Goal: Task Accomplishment & Management: Use online tool/utility

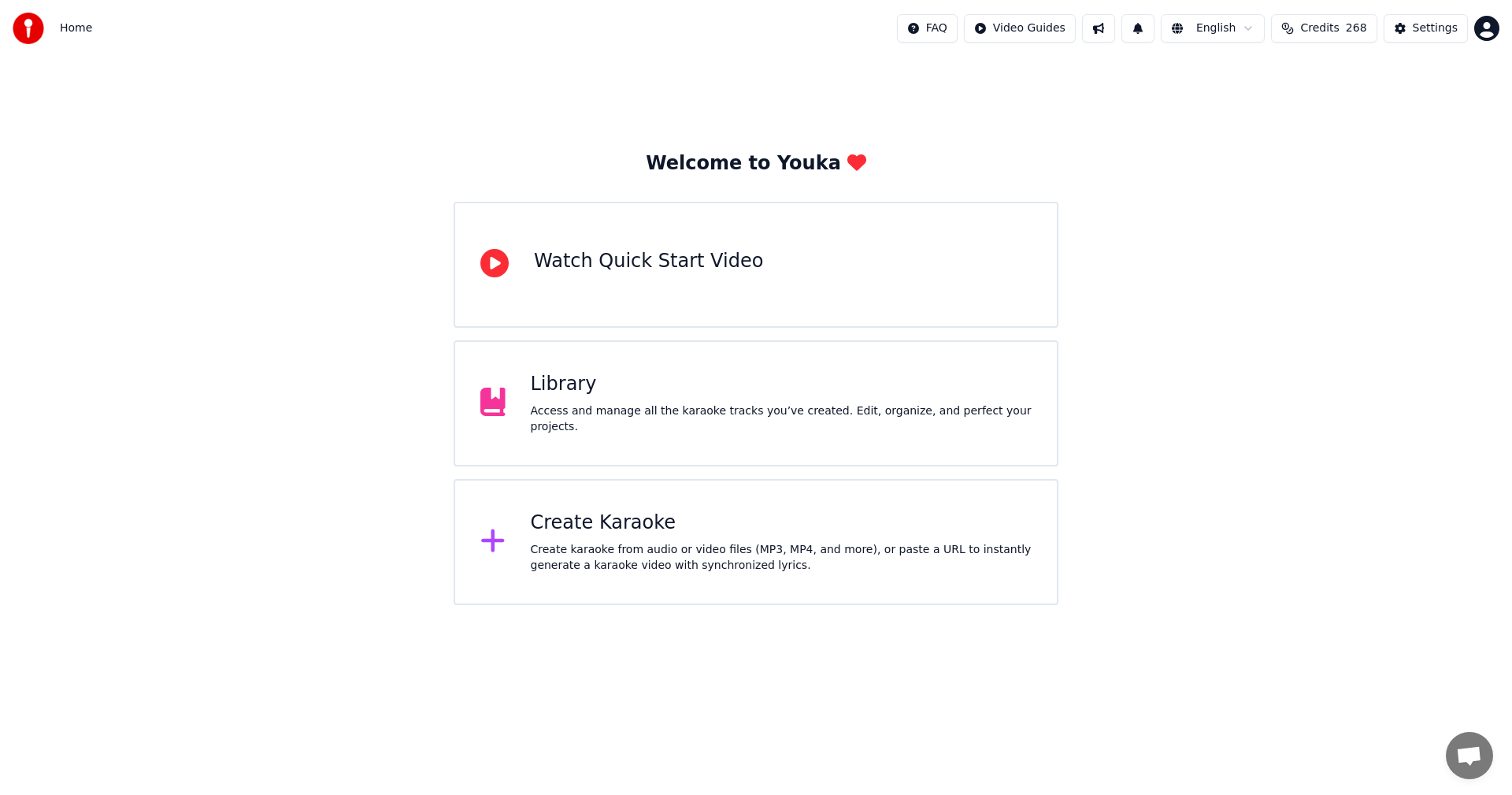
click at [642, 508] on div "Create Karaoke Create karaoke from audio or video files (MP3, MP4, and more), o…" at bounding box center [756, 541] width 605 height 126
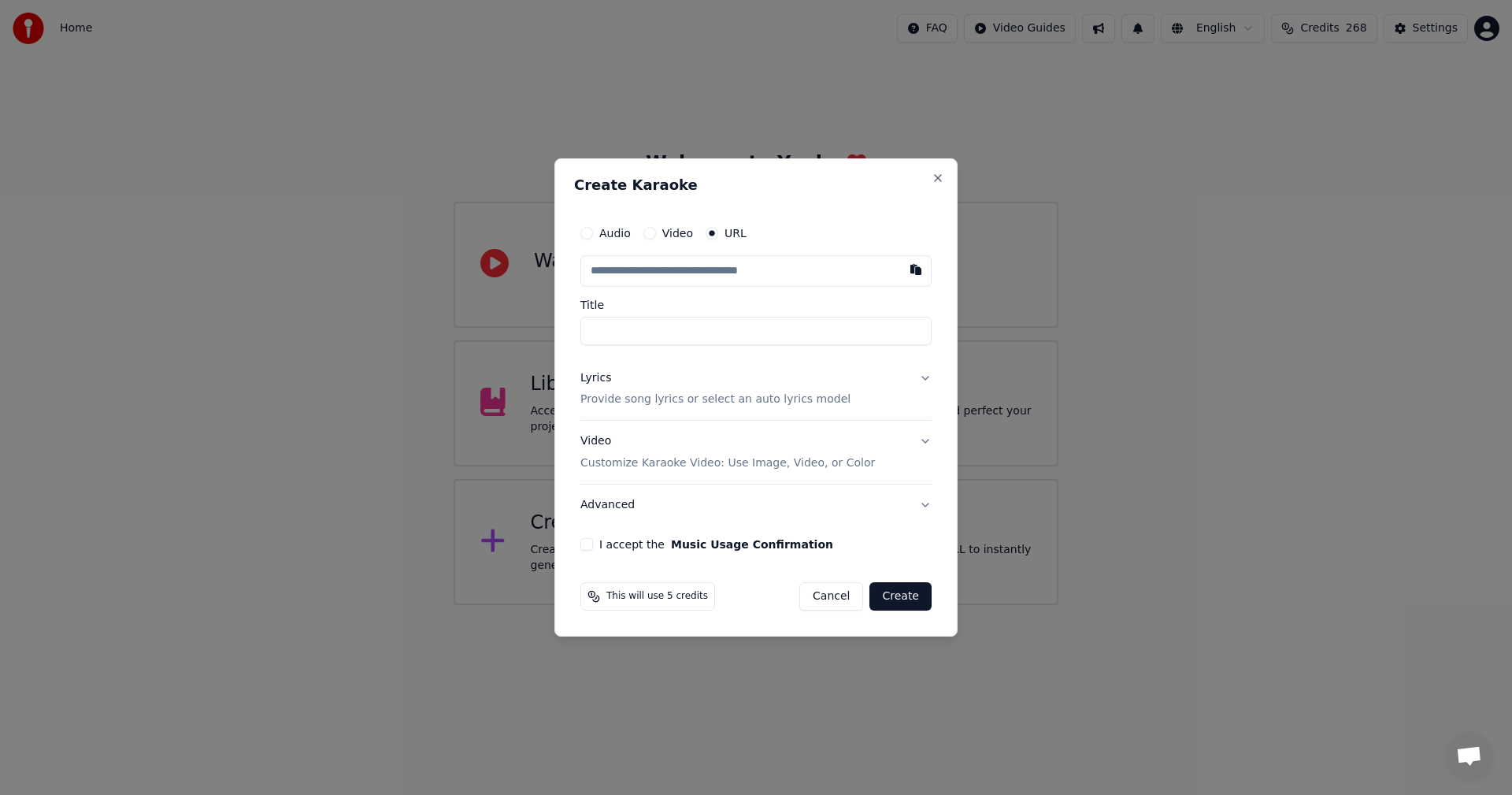
click at [585, 234] on button "Audio" at bounding box center [586, 234] width 12 height 12
click at [642, 271] on div "Choose File" at bounding box center [625, 271] width 88 height 29
type input "**********"
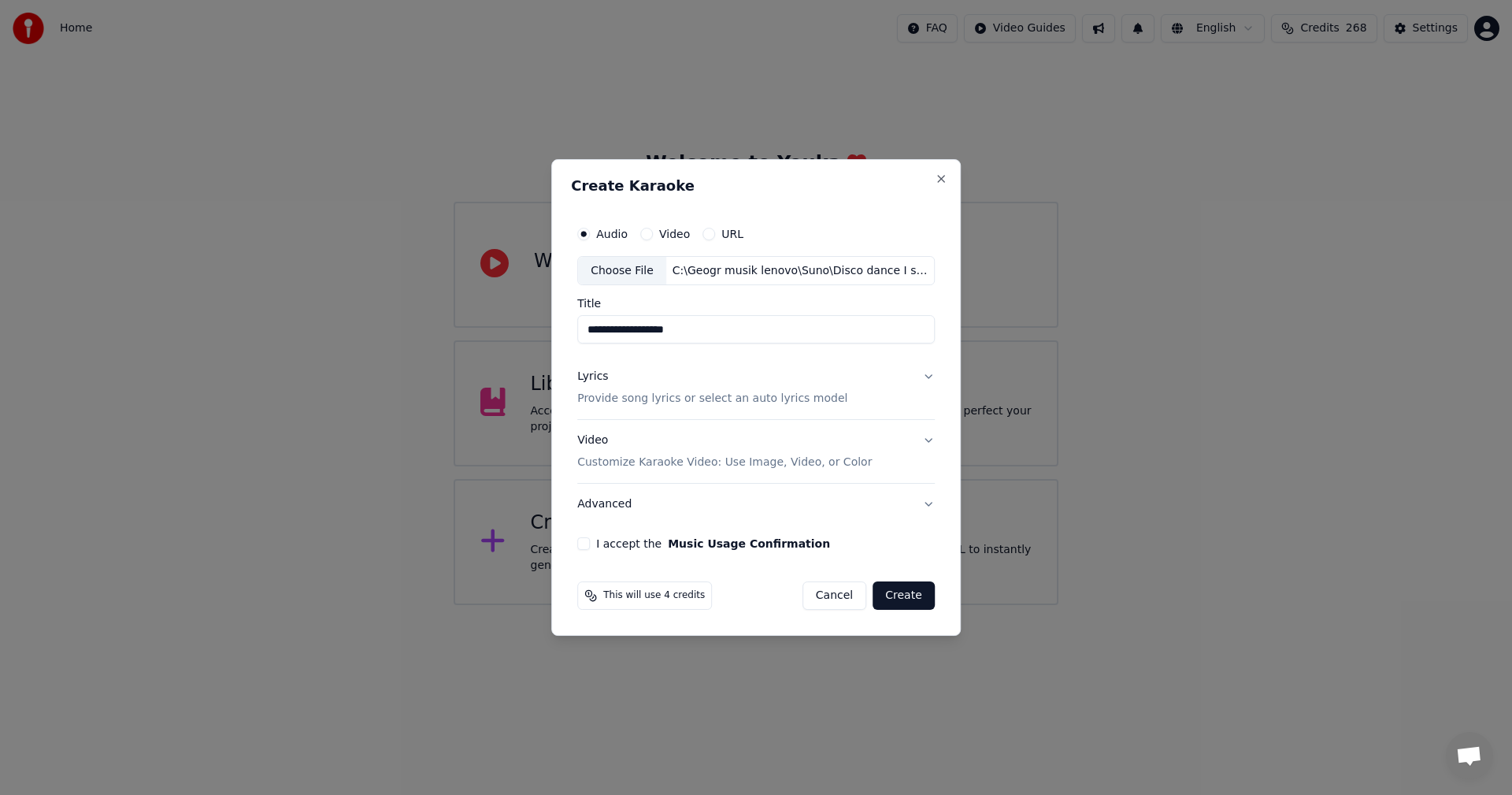
click at [618, 407] on button "Lyrics Provide song lyrics or select an auto lyrics model" at bounding box center [756, 388] width 357 height 63
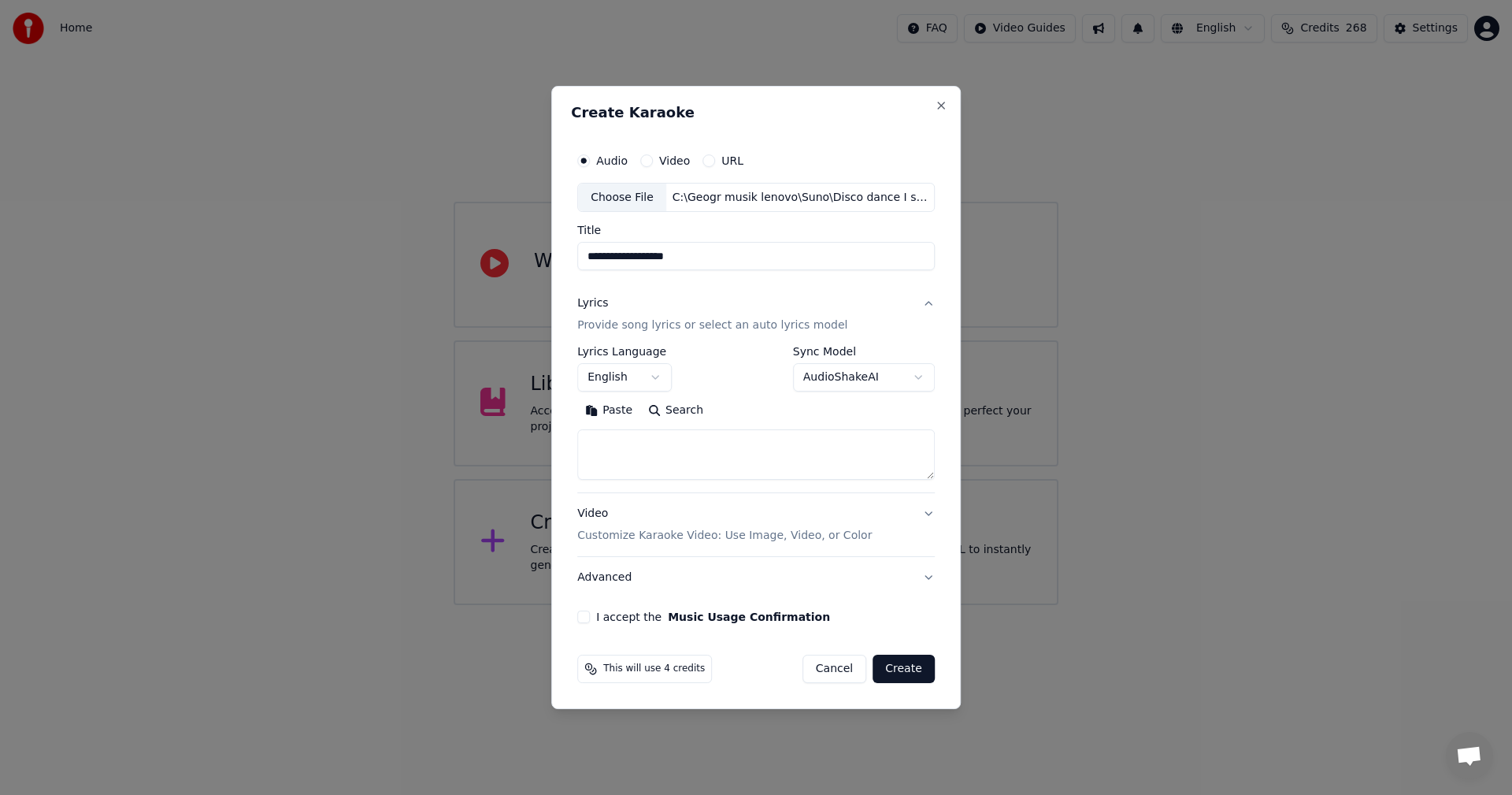
click at [794, 452] on textarea at bounding box center [756, 455] width 357 height 51
paste textarea "**********"
type textarea "**********"
select select
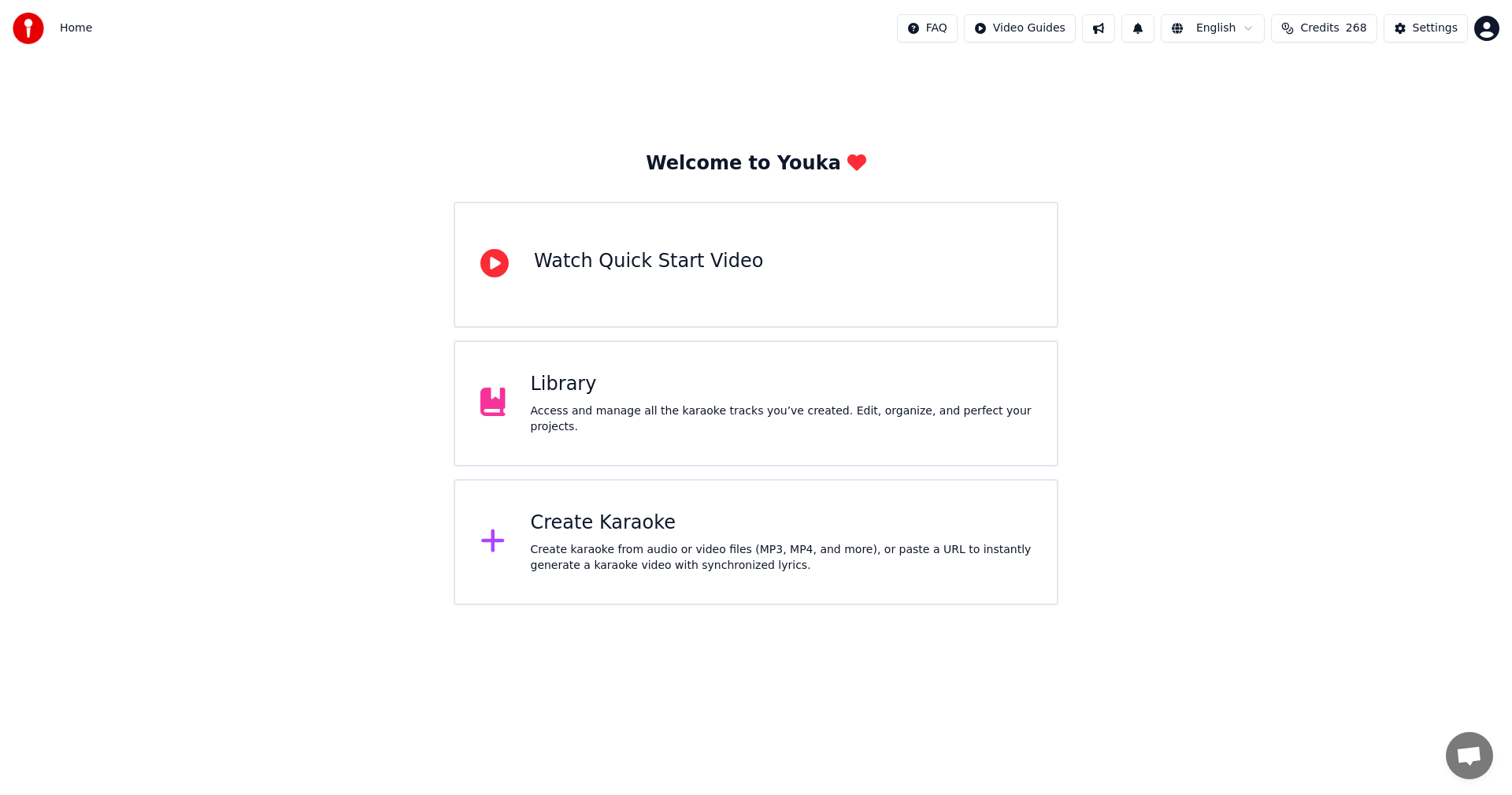
click at [695, 407] on div "Library Access and manage all the karaoke tracks you’ve created. Edit, organize…" at bounding box center [781, 403] width 502 height 63
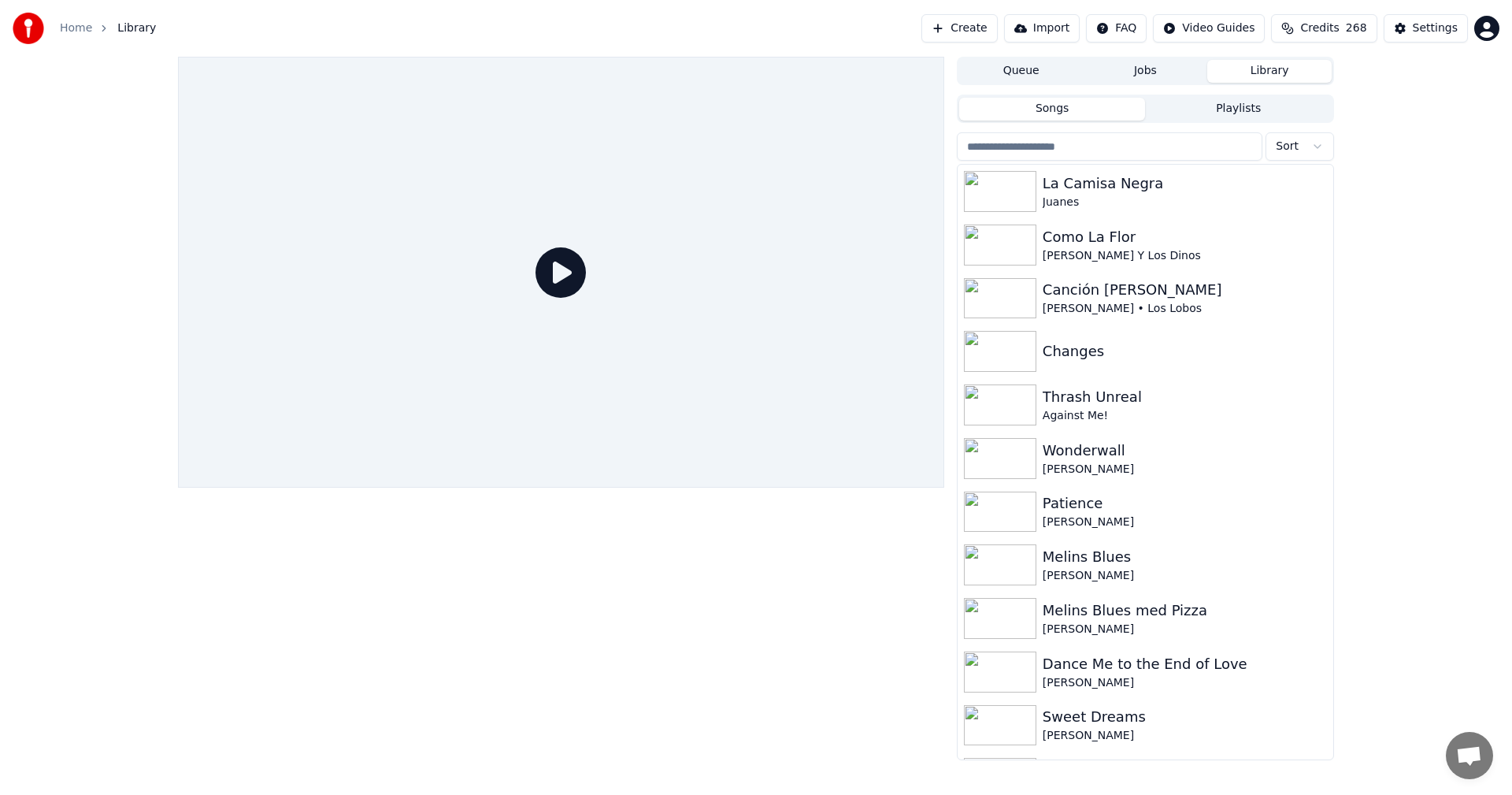
click at [1009, 146] on input "search" at bounding box center [1109, 146] width 306 height 29
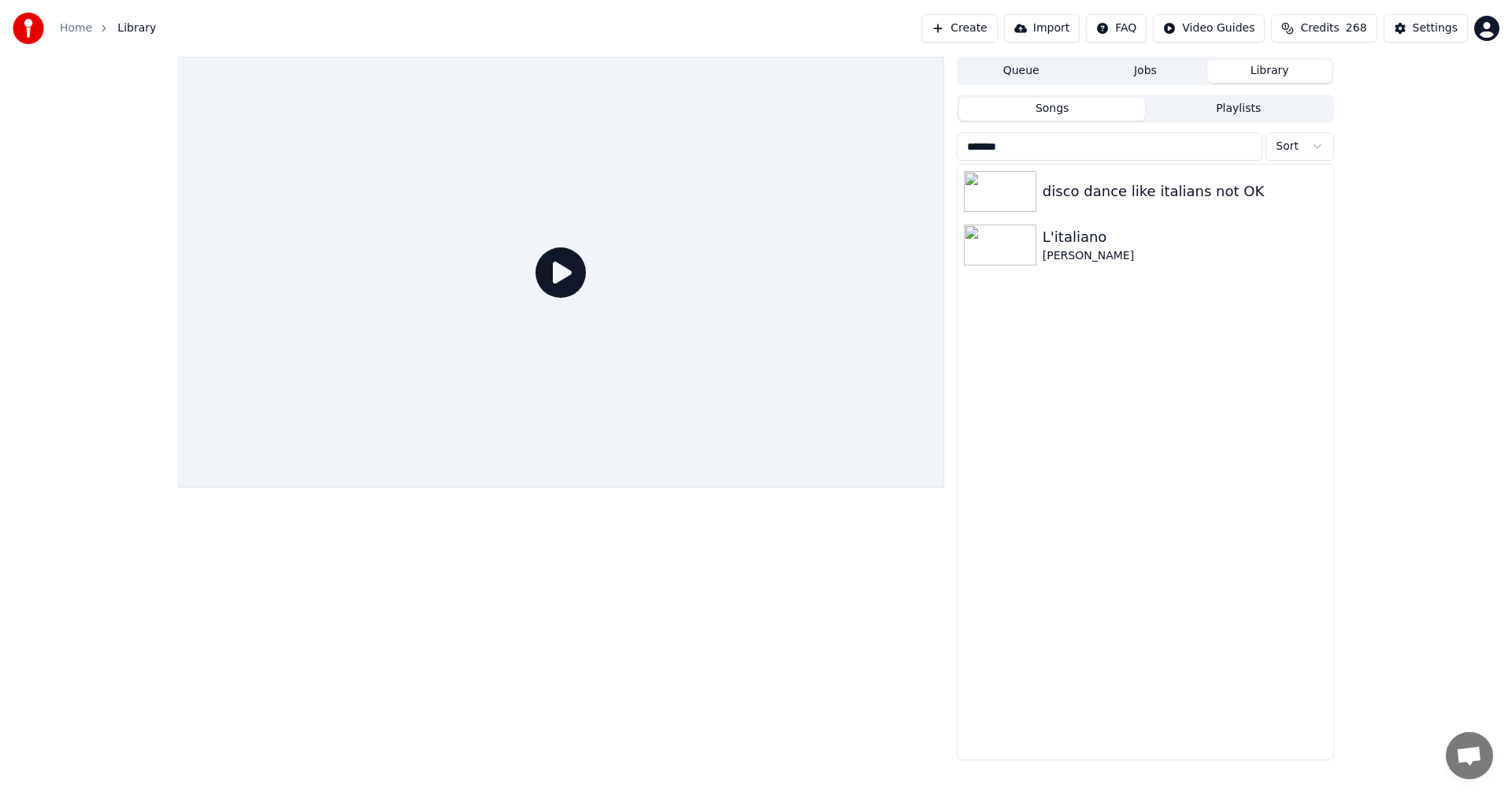
type input "*******"
click at [998, 34] on button "Create" at bounding box center [960, 29] width 77 height 29
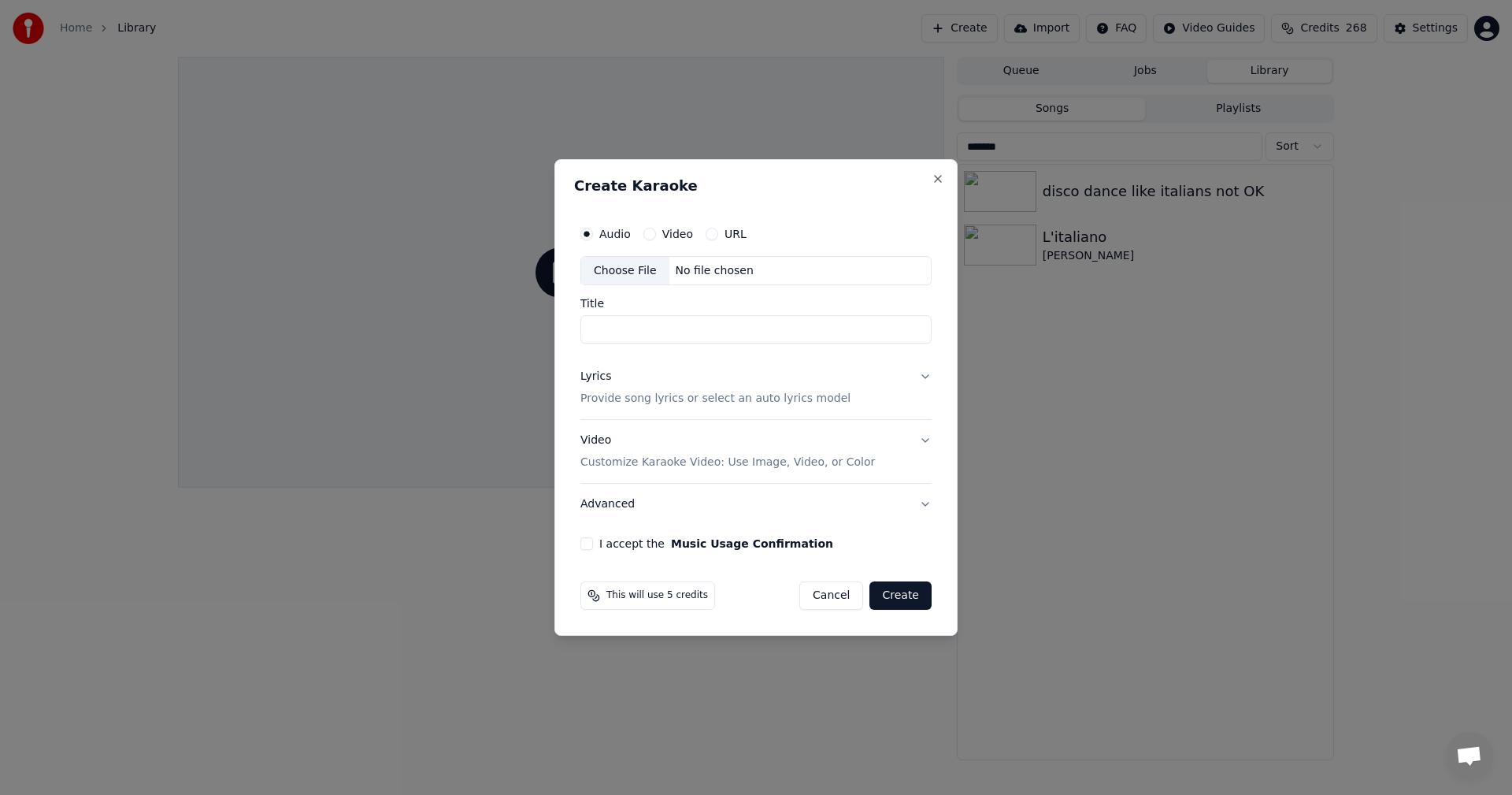
click at [625, 271] on div "Choose File" at bounding box center [625, 271] width 88 height 29
type input "**********"
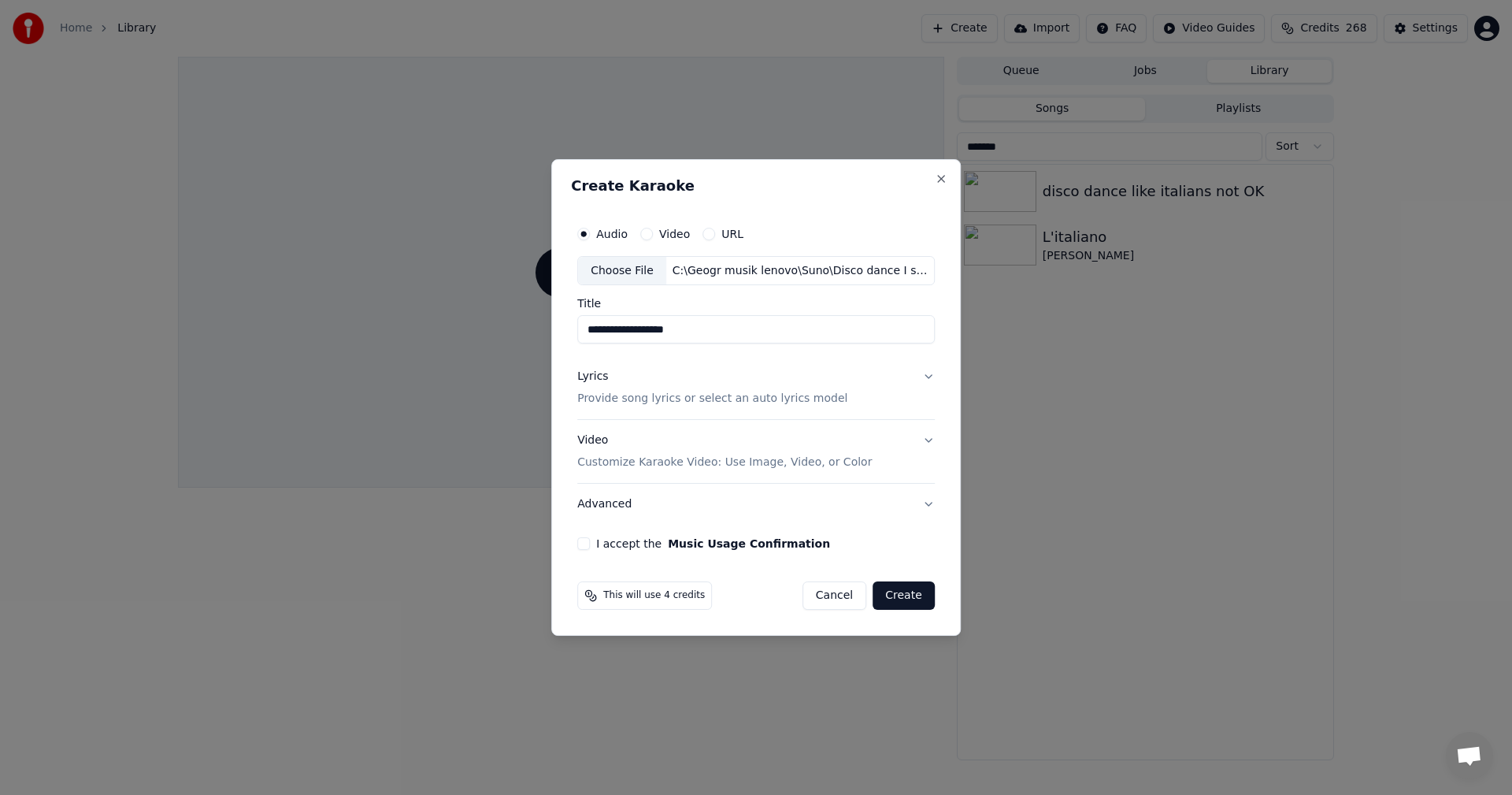
click at [624, 398] on p "Provide song lyrics or select an auto lyrics model" at bounding box center [712, 399] width 270 height 16
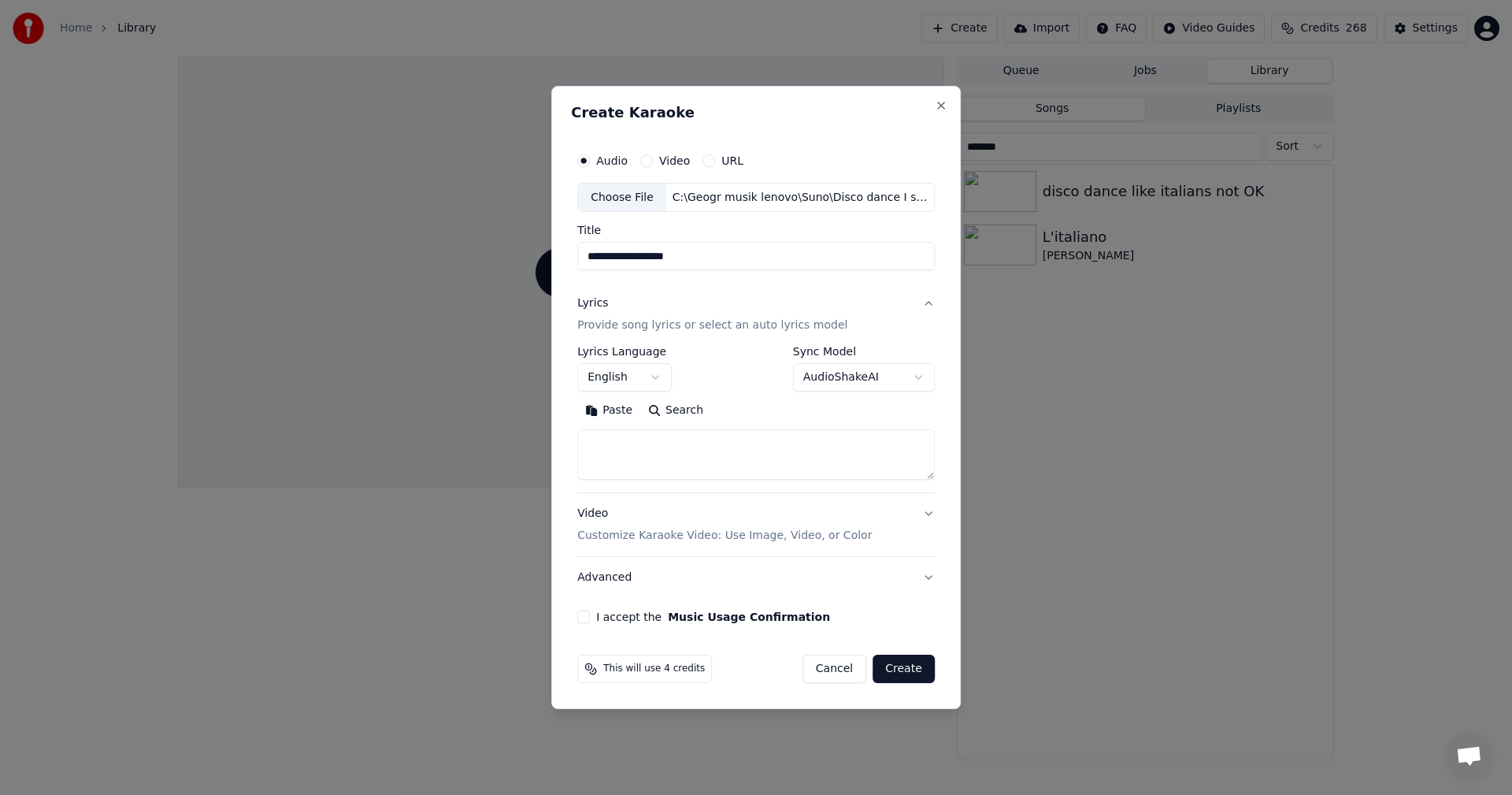
click at [824, 454] on textarea at bounding box center [756, 455] width 357 height 51
paste textarea "**********"
type textarea "**********"
click at [590, 615] on button "I accept the Music Usage Confirmation" at bounding box center [584, 617] width 12 height 12
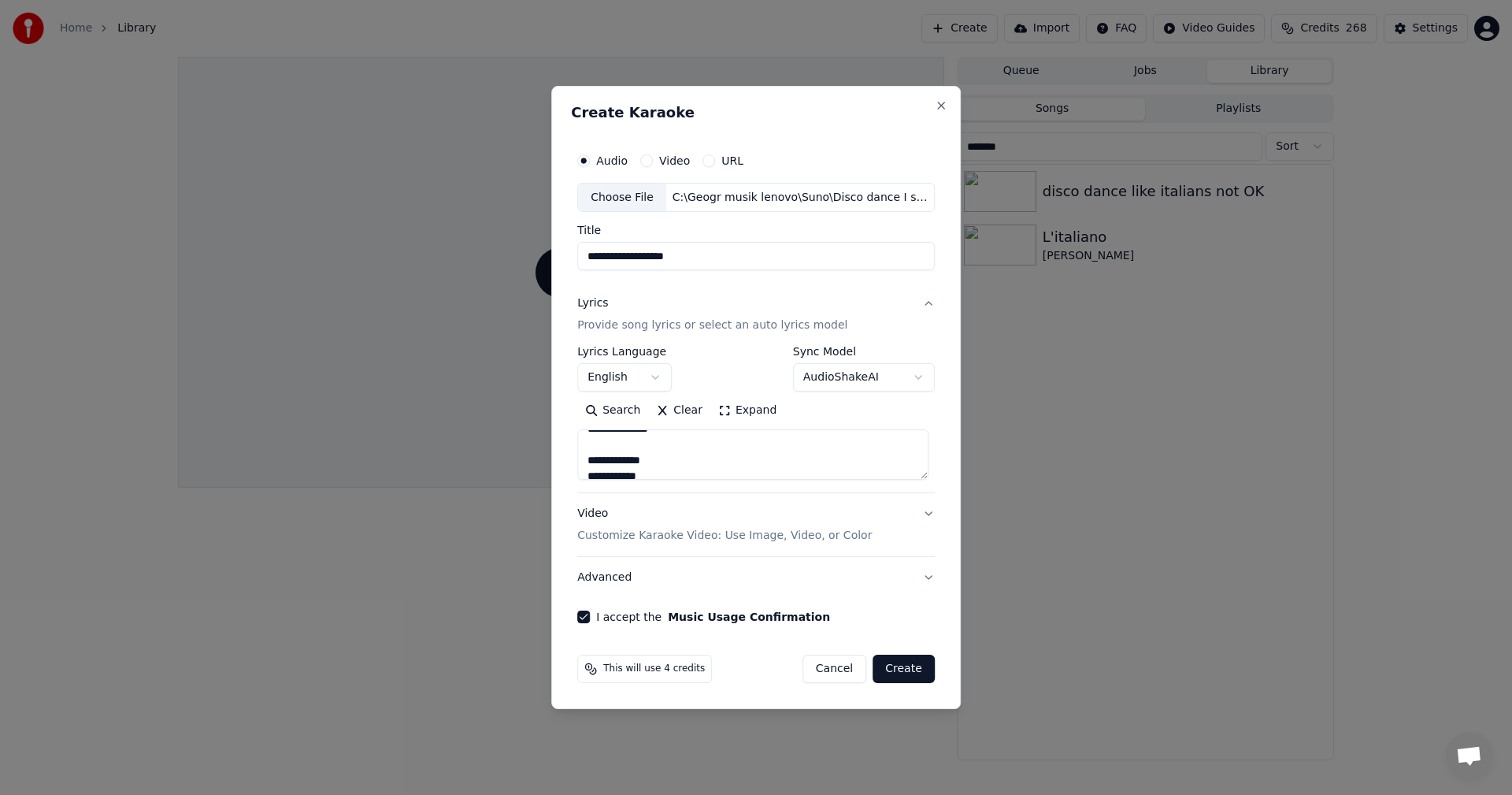
scroll to position [0, 0]
click at [910, 668] on button "Create" at bounding box center [903, 669] width 62 height 29
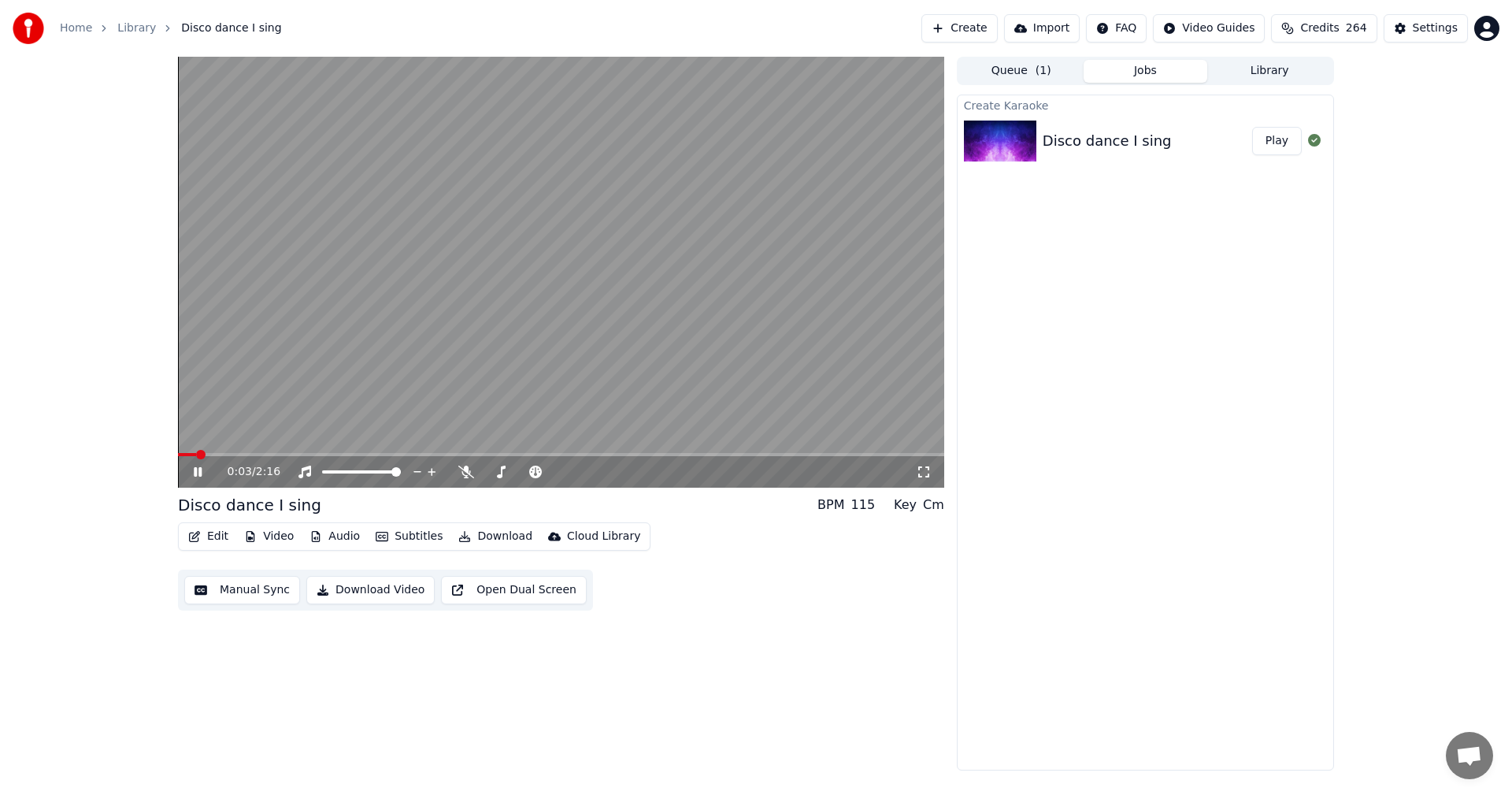
click at [83, 472] on div "0:03 / 2:16 Disco dance I sing BPM 115 Key Cm Edit Video Audio Subtitles Downlo…" at bounding box center [756, 414] width 1512 height 714
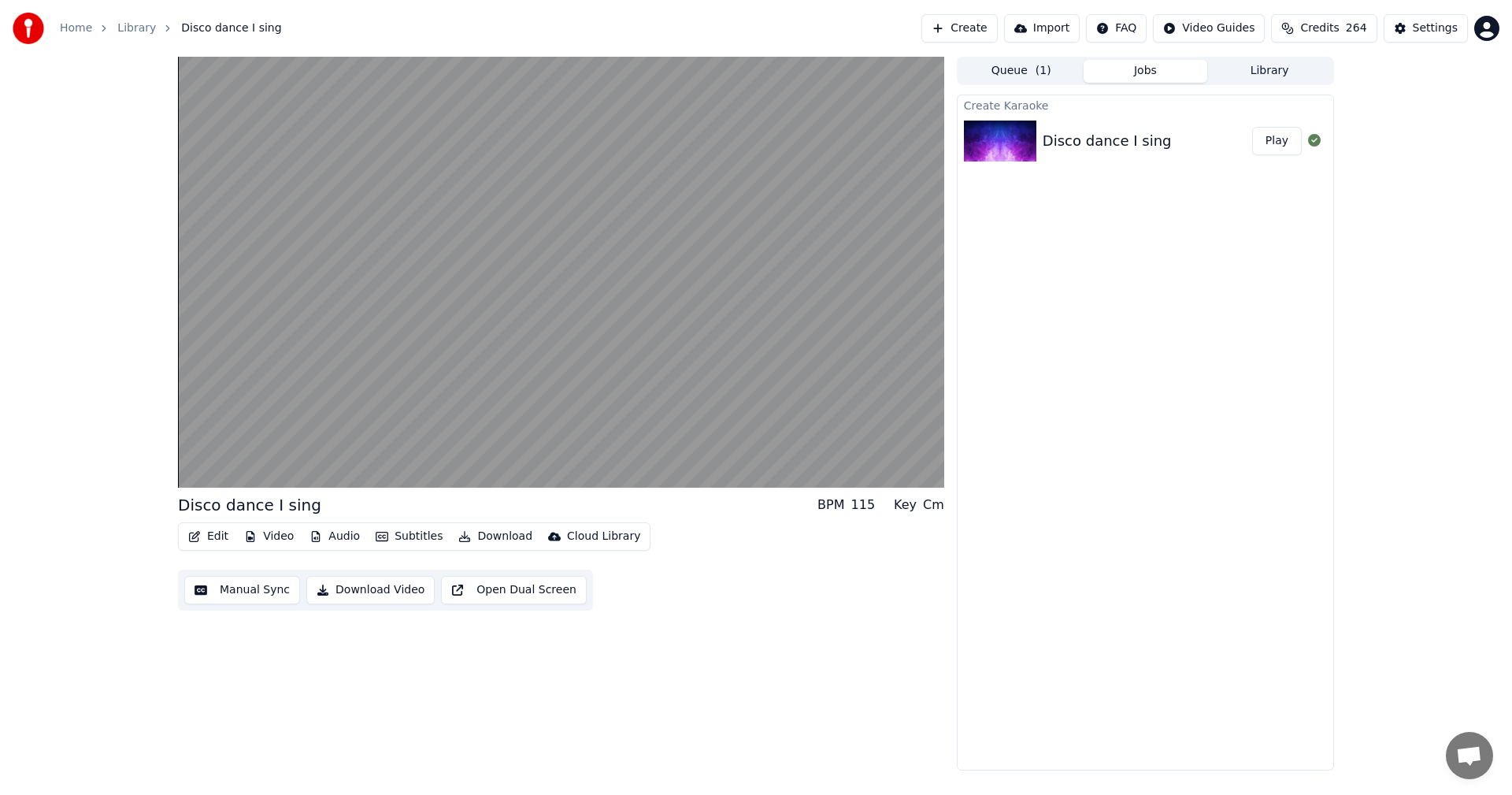
click at [19, 400] on div "Disco dance I sing BPM 115 Key Cm Edit Video Audio Subtitles Download Cloud Lib…" at bounding box center [756, 414] width 1512 height 714
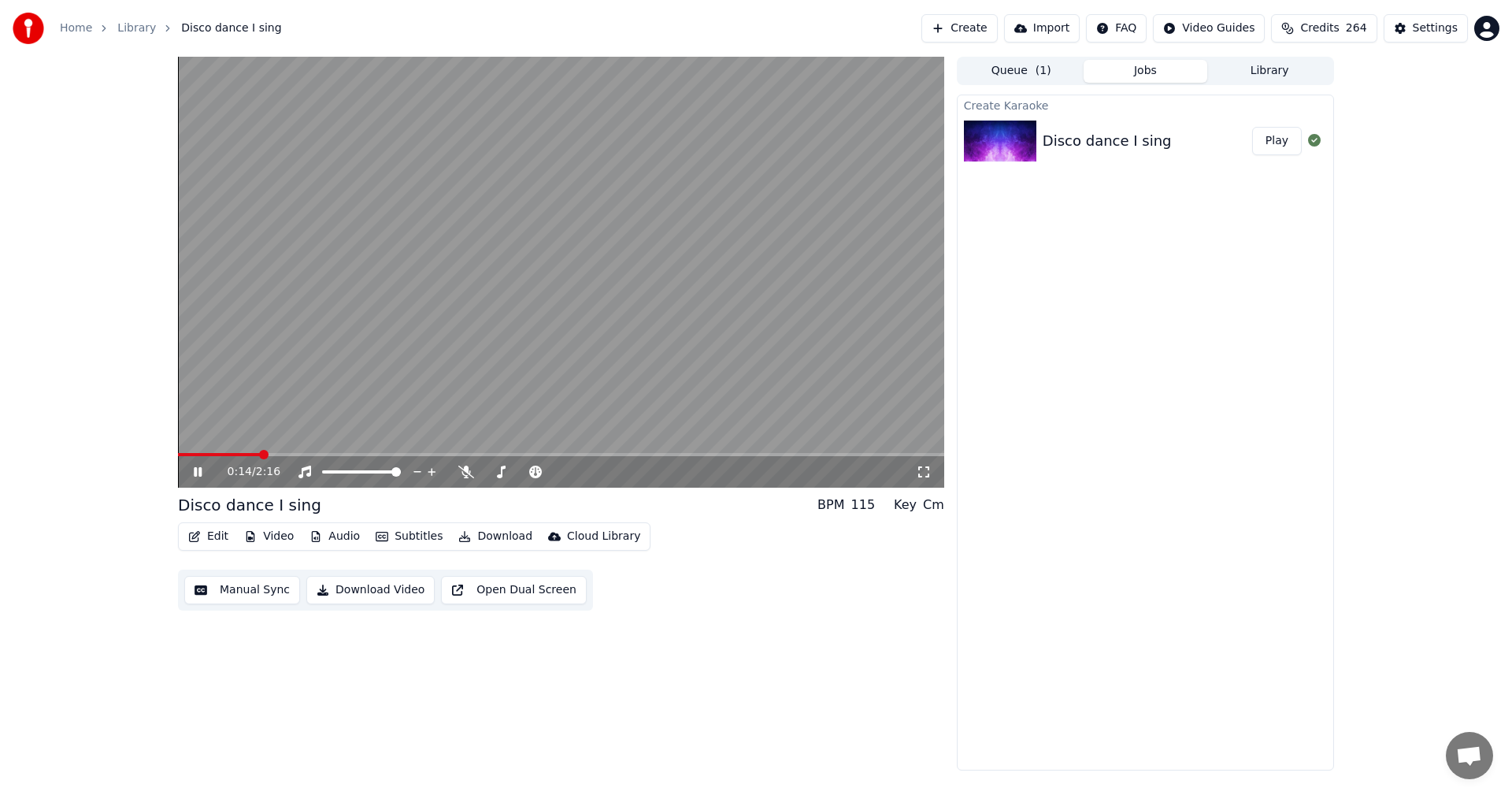
click at [261, 451] on div "0:14 / 2:16" at bounding box center [561, 272] width 766 height 430
click at [178, 450] on span at bounding box center [183, 455] width 10 height 10
click at [193, 471] on icon at bounding box center [198, 471] width 10 height 11
click at [208, 524] on div "Edit Video Audio Subtitles Download Cloud Library" at bounding box center [414, 537] width 472 height 29
click at [208, 532] on button "Edit" at bounding box center [208, 537] width 53 height 22
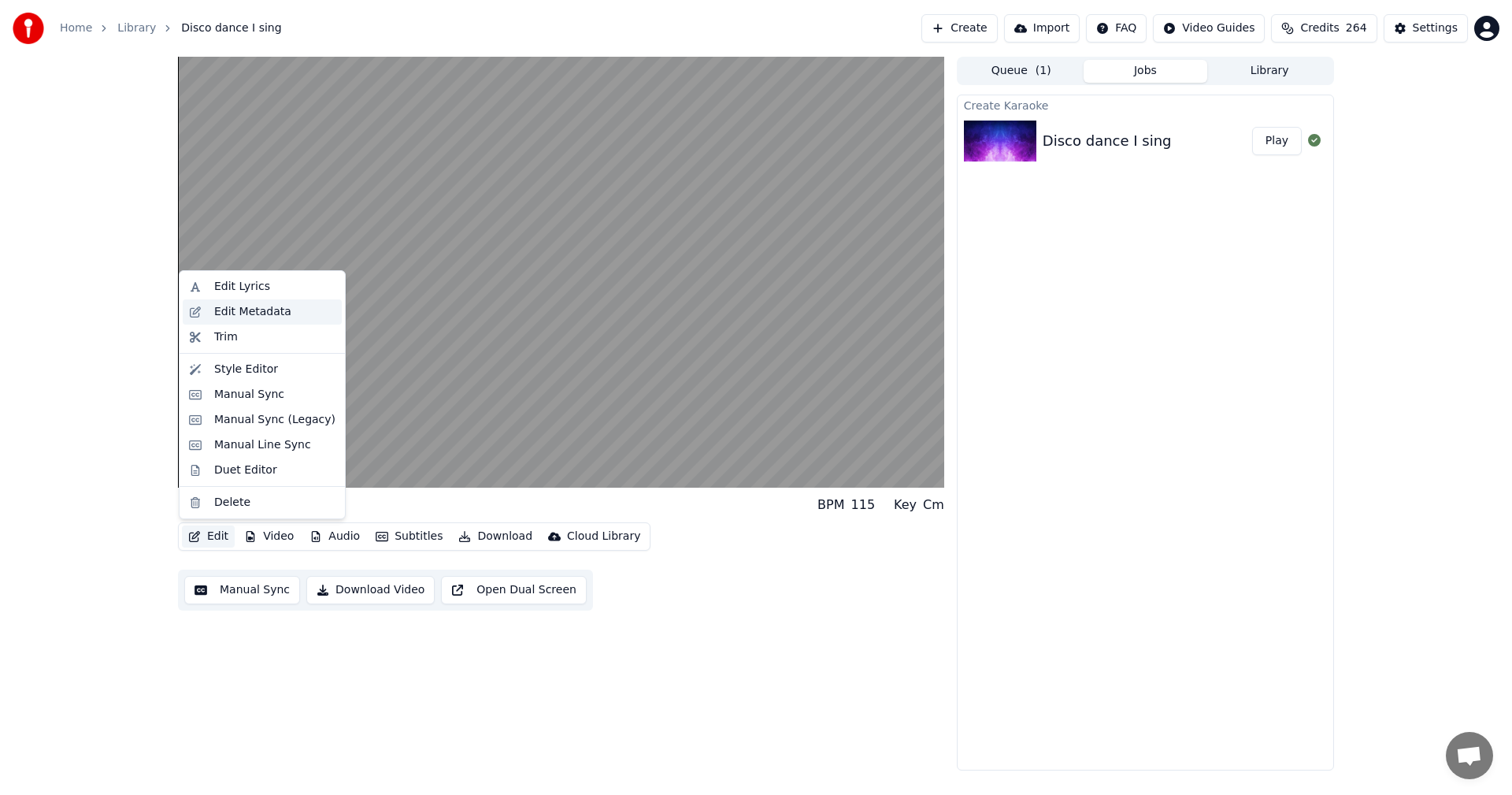
click at [282, 315] on div "Edit Metadata" at bounding box center [252, 312] width 78 height 16
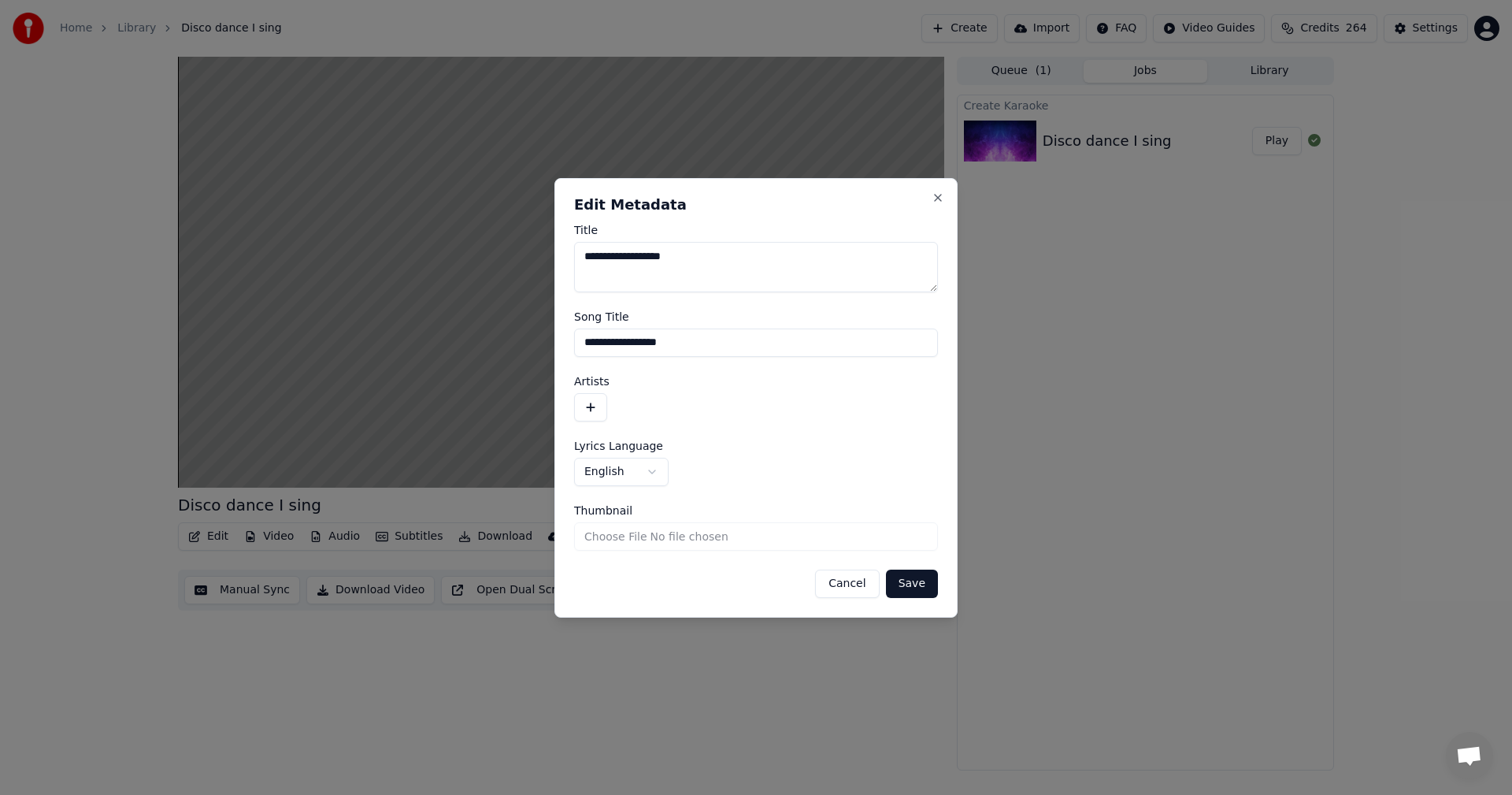
drag, startPoint x: 708, startPoint y: 261, endPoint x: 348, endPoint y: 329, distance: 366.4
click at [348, 329] on body "**********" at bounding box center [756, 398] width 1512 height 795
type textarea "**********"
type input "**********"
click at [588, 407] on button "button" at bounding box center [590, 407] width 33 height 29
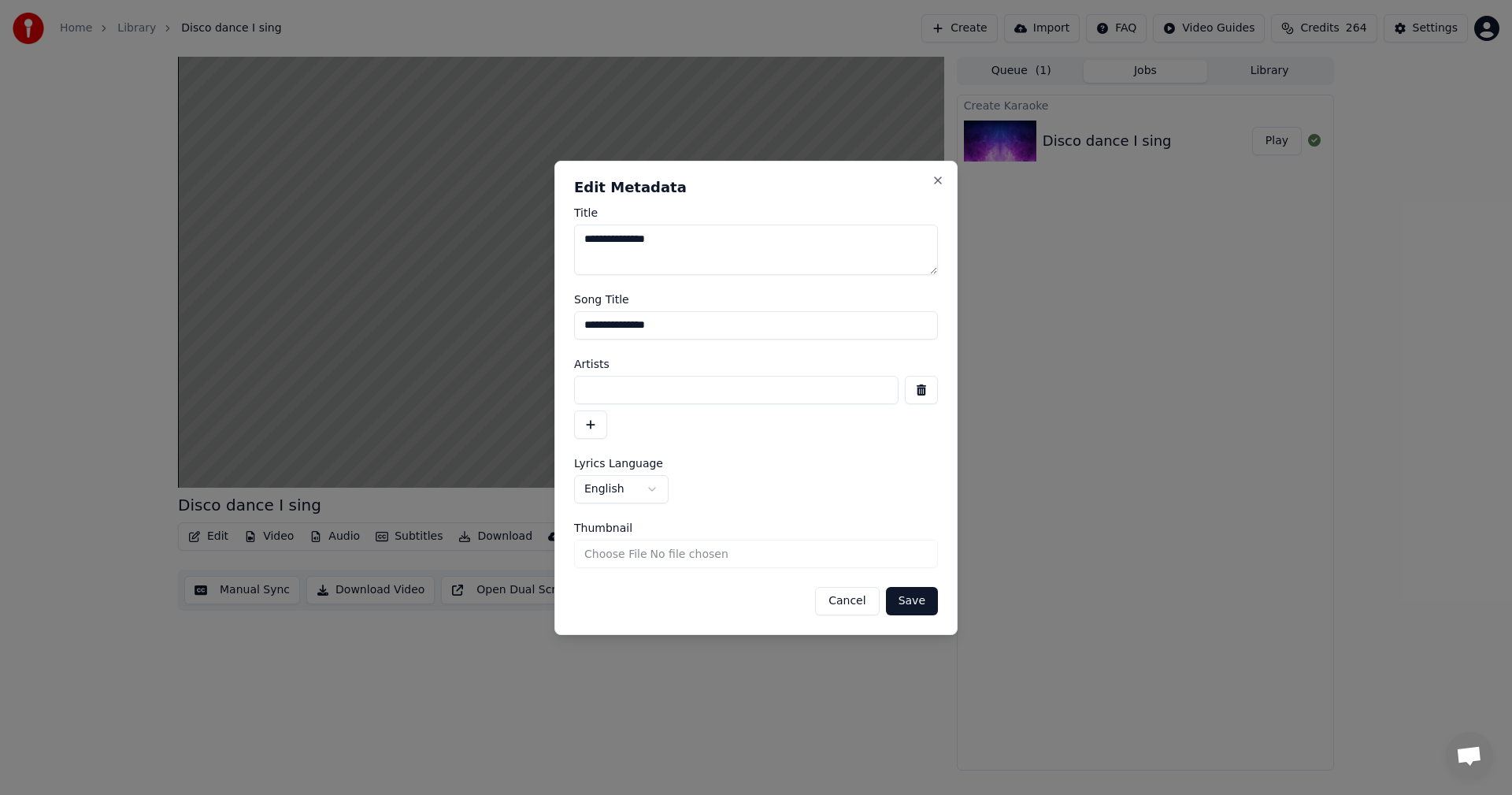
click at [772, 385] on input at bounding box center [736, 390] width 324 height 29
type input "**********"
click at [914, 600] on button "Save" at bounding box center [911, 602] width 52 height 29
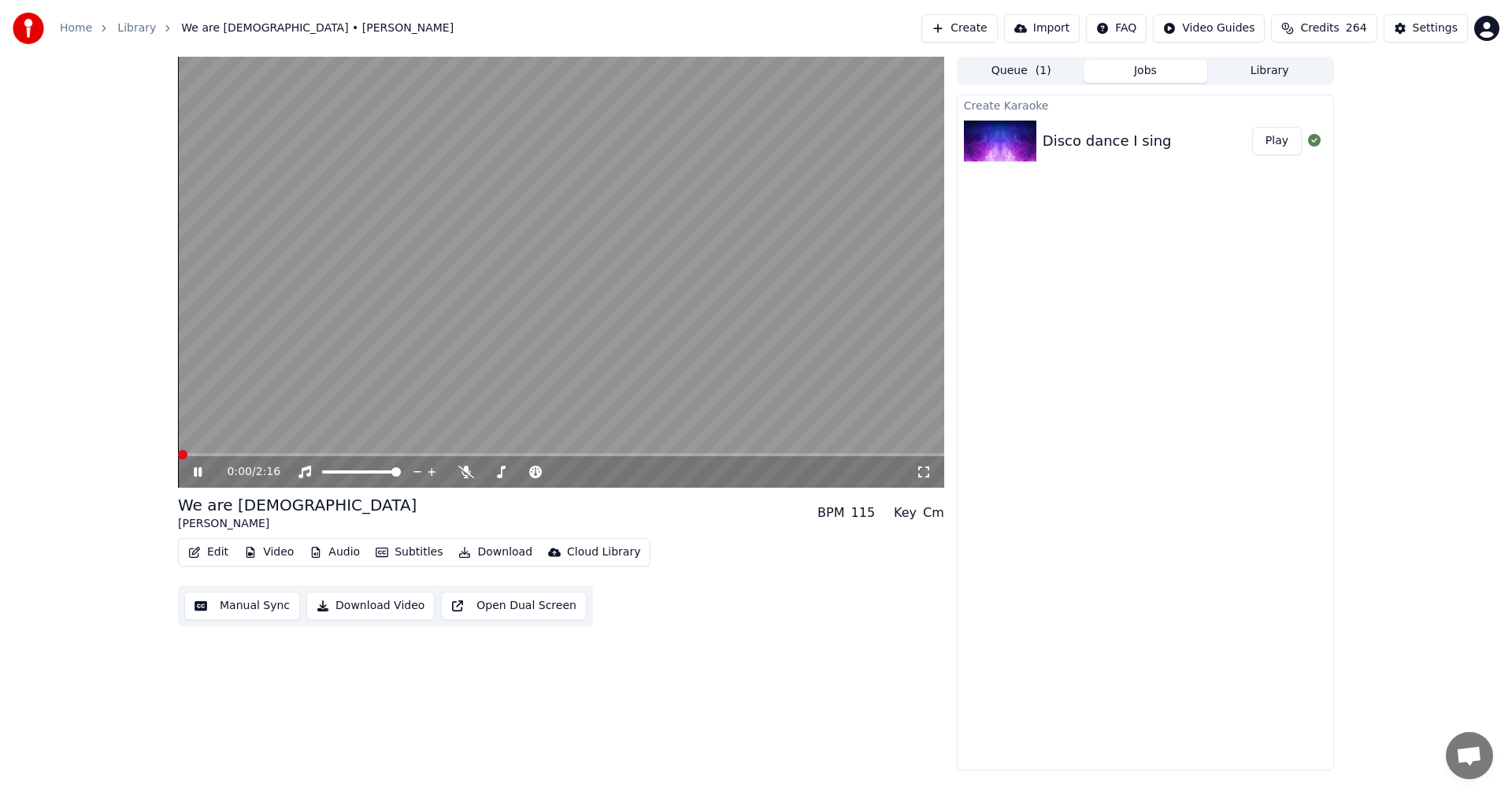
click at [178, 451] on span at bounding box center [183, 455] width 10 height 10
click at [499, 477] on span at bounding box center [502, 471] width 10 height 10
click at [282, 555] on button "Video" at bounding box center [269, 552] width 62 height 22
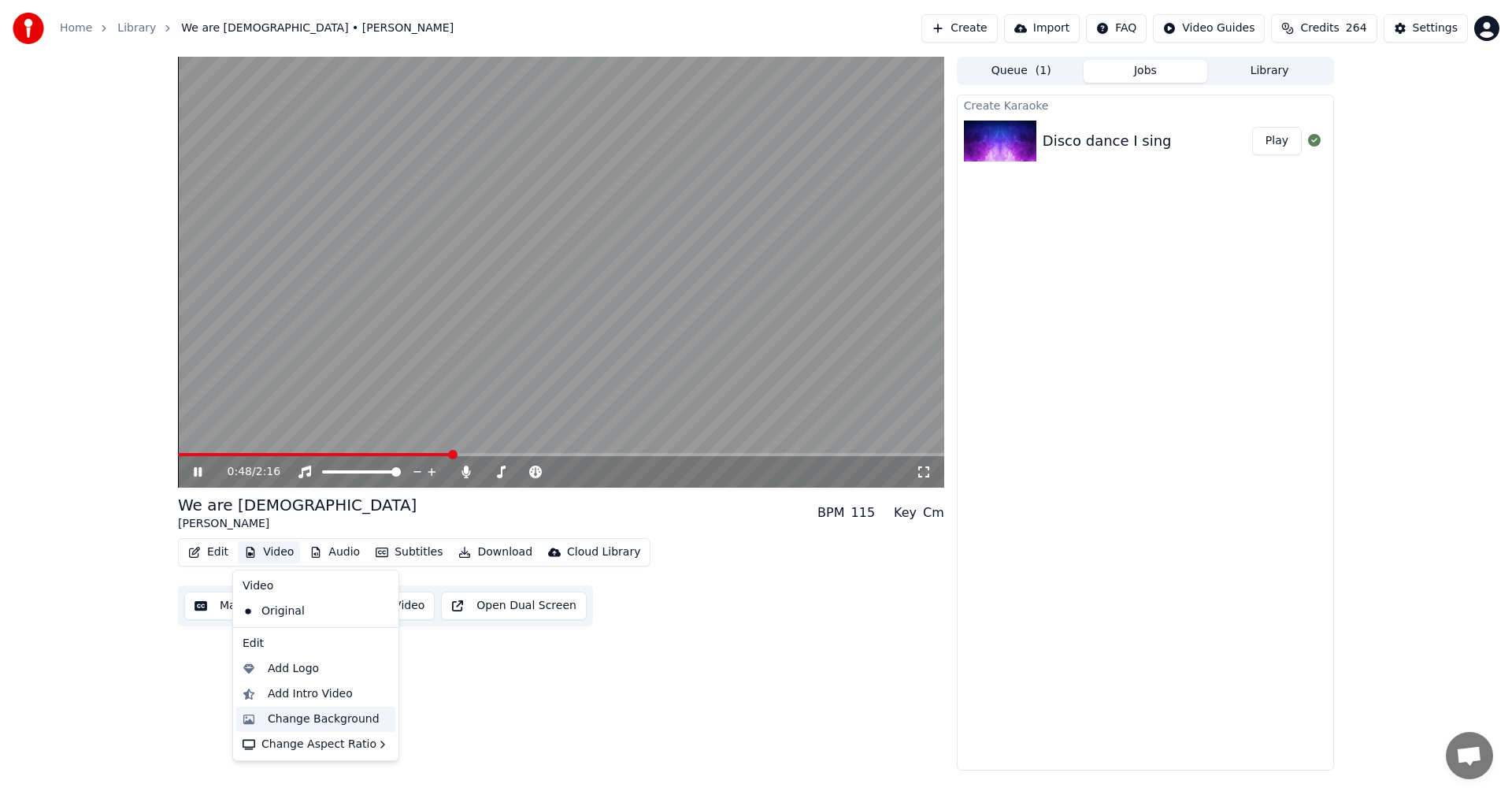
click at [320, 723] on div "Change Background" at bounding box center [324, 719] width 112 height 16
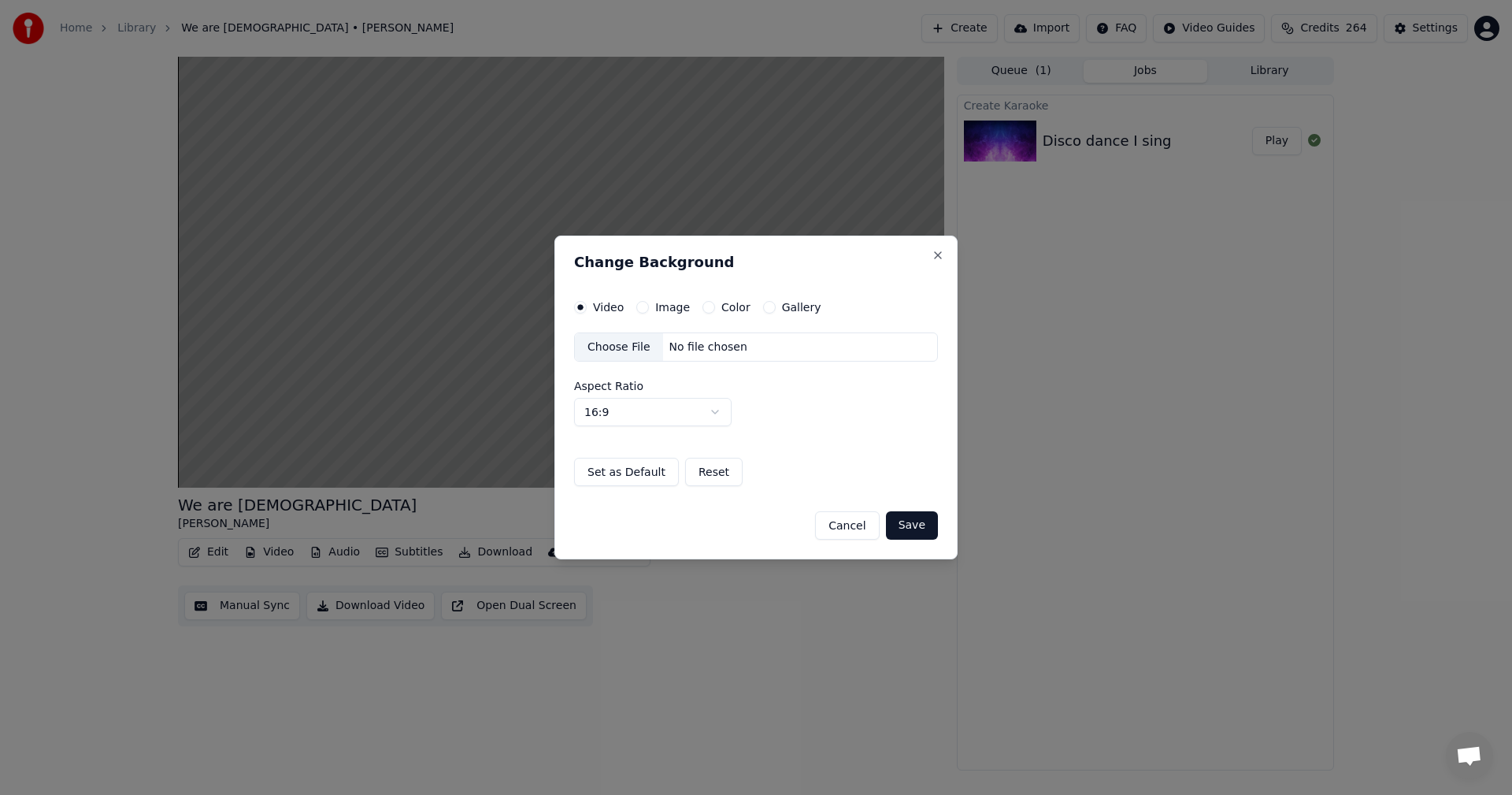
click at [703, 308] on button "Color" at bounding box center [708, 307] width 12 height 12
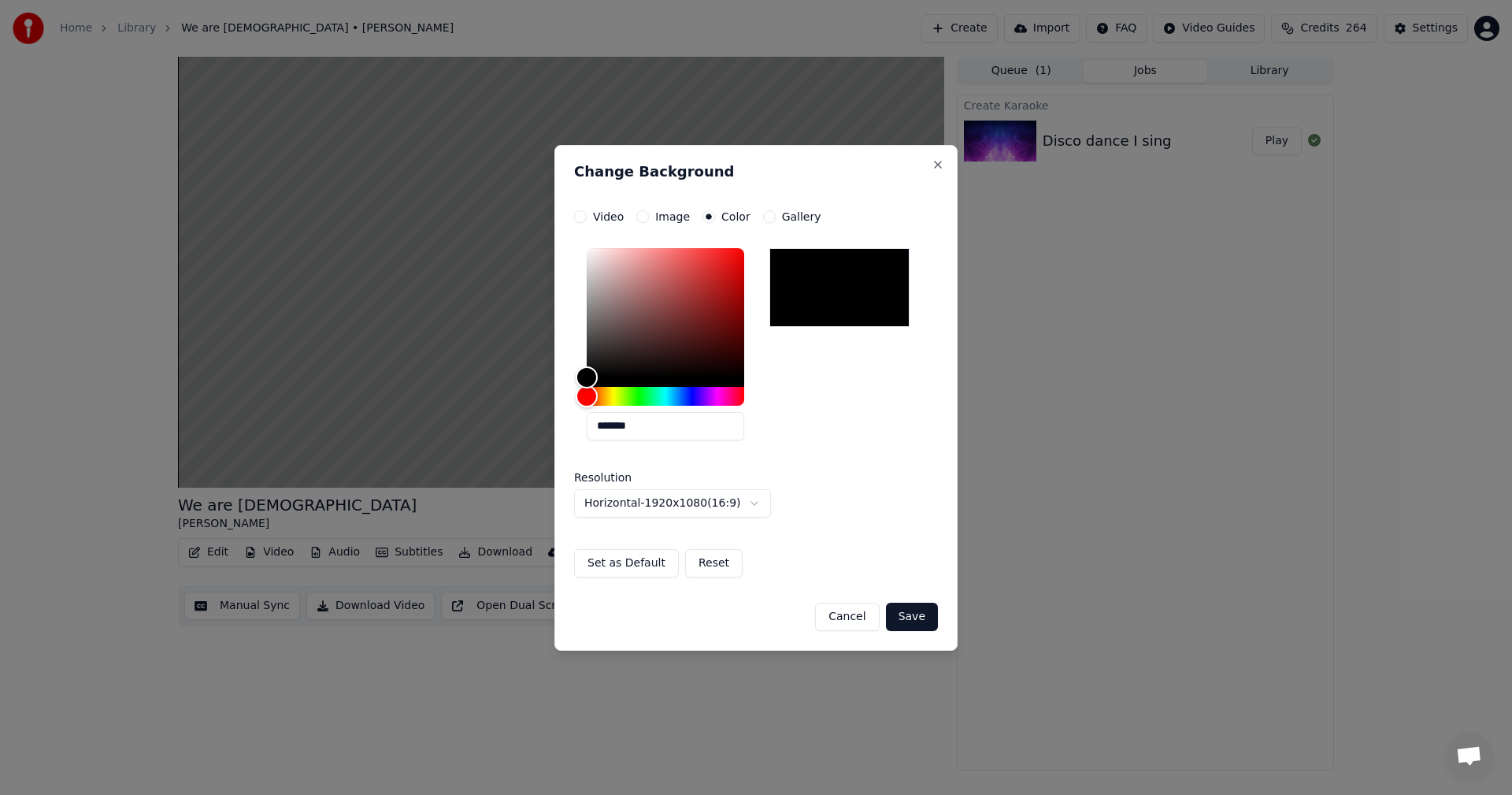
click at [922, 612] on button "Save" at bounding box center [911, 617] width 52 height 29
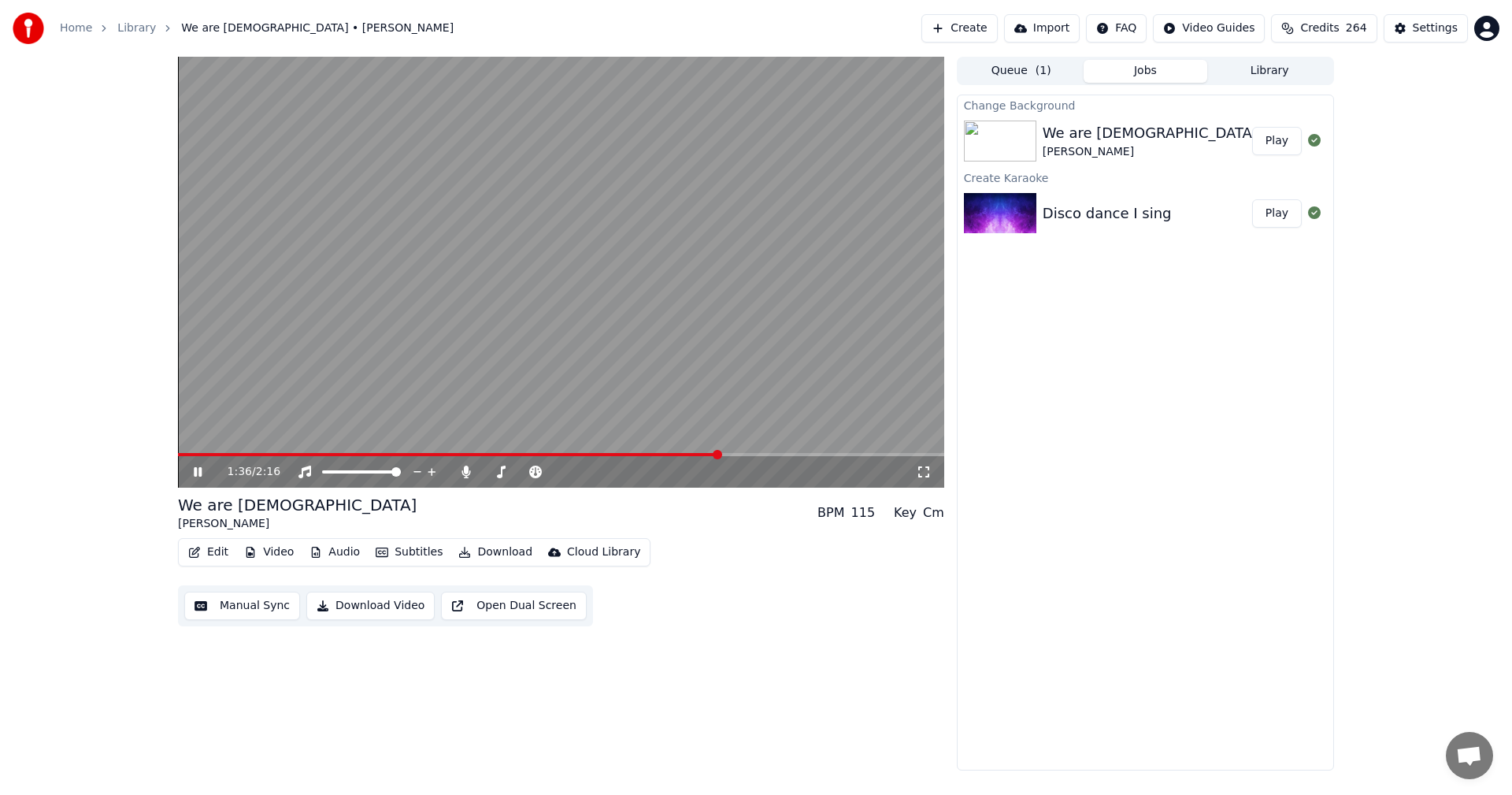
click at [201, 465] on div "1:36 / 2:16" at bounding box center [561, 472] width 754 height 16
click at [1272, 141] on button "Play" at bounding box center [1277, 141] width 50 height 29
click at [482, 558] on button "Download" at bounding box center [494, 552] width 86 height 22
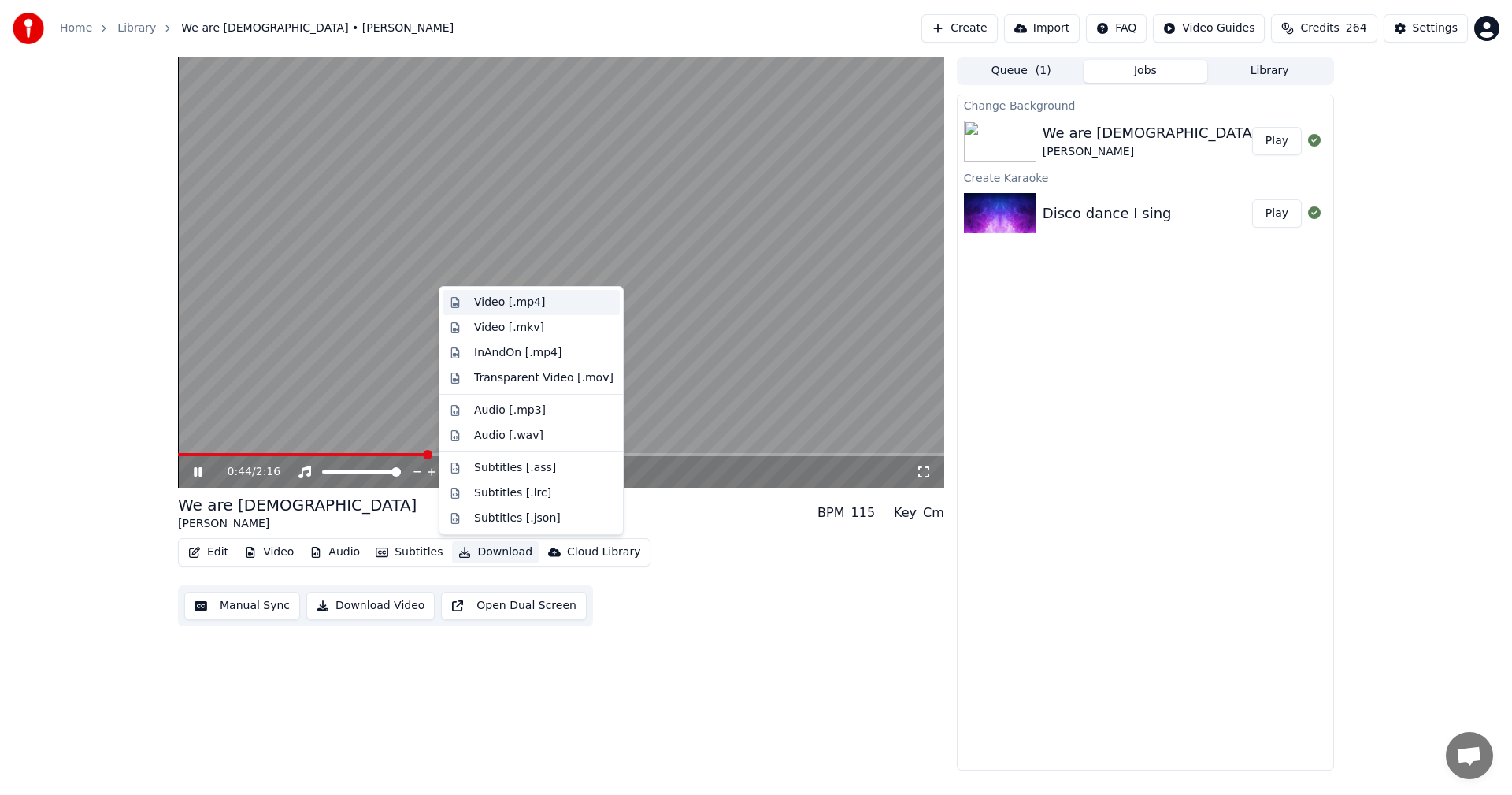
click at [559, 306] on div "Video [.mp4]" at bounding box center [544, 303] width 139 height 16
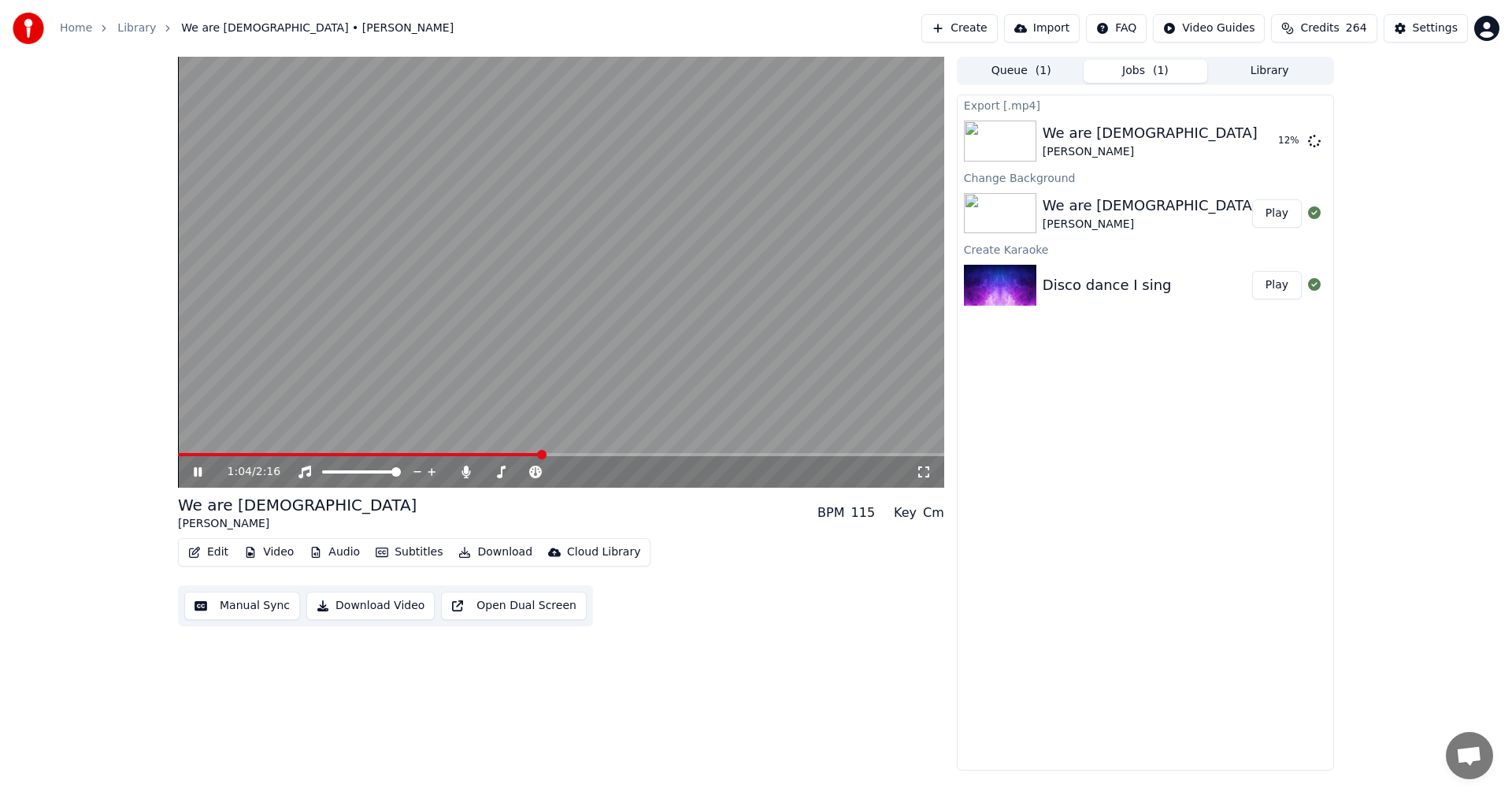
click at [200, 476] on icon at bounding box center [197, 471] width 8 height 10
click at [991, 30] on button "Create" at bounding box center [960, 29] width 77 height 29
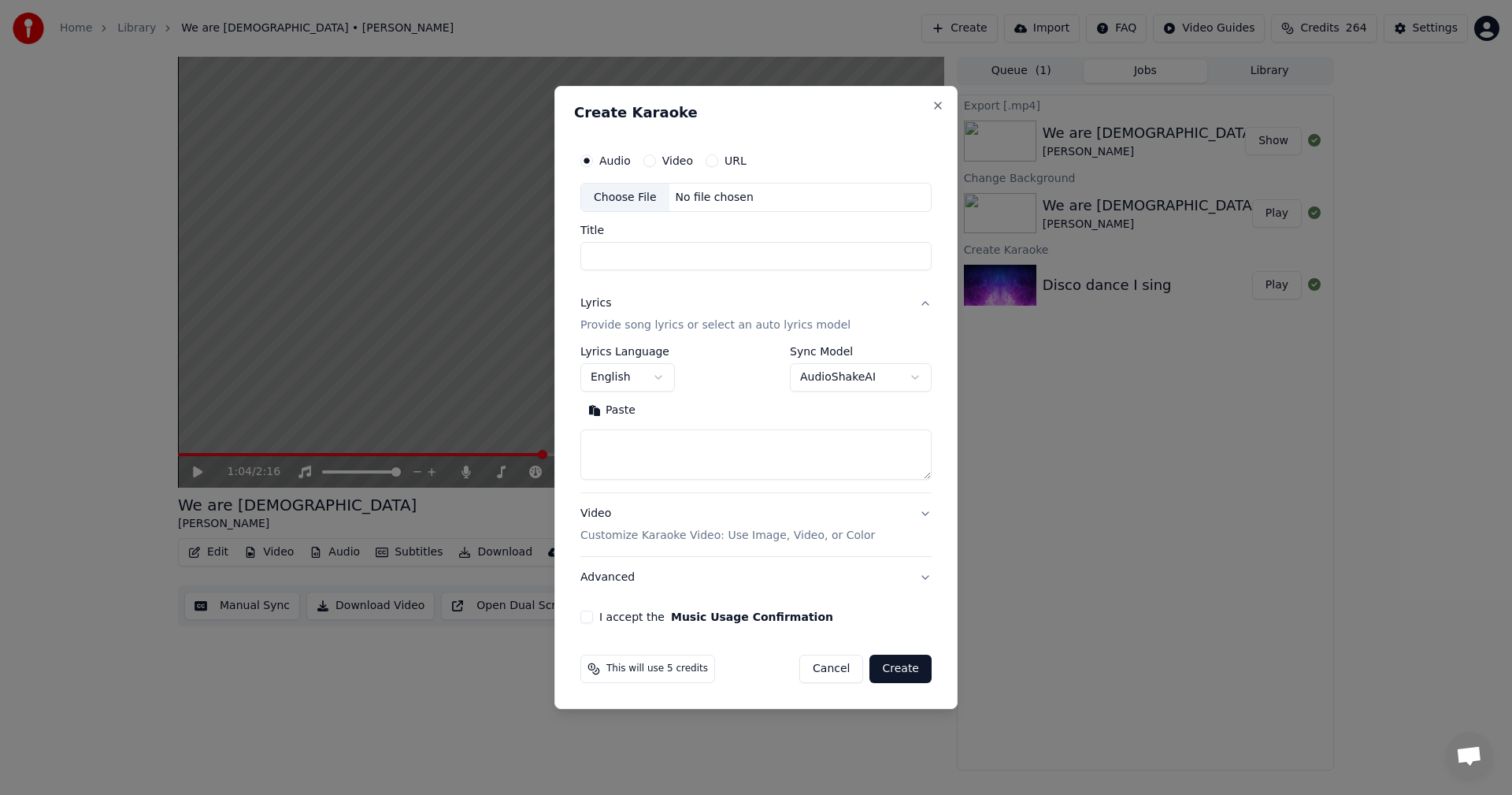
click at [626, 189] on div "Choose File" at bounding box center [625, 198] width 88 height 29
type input "**********"
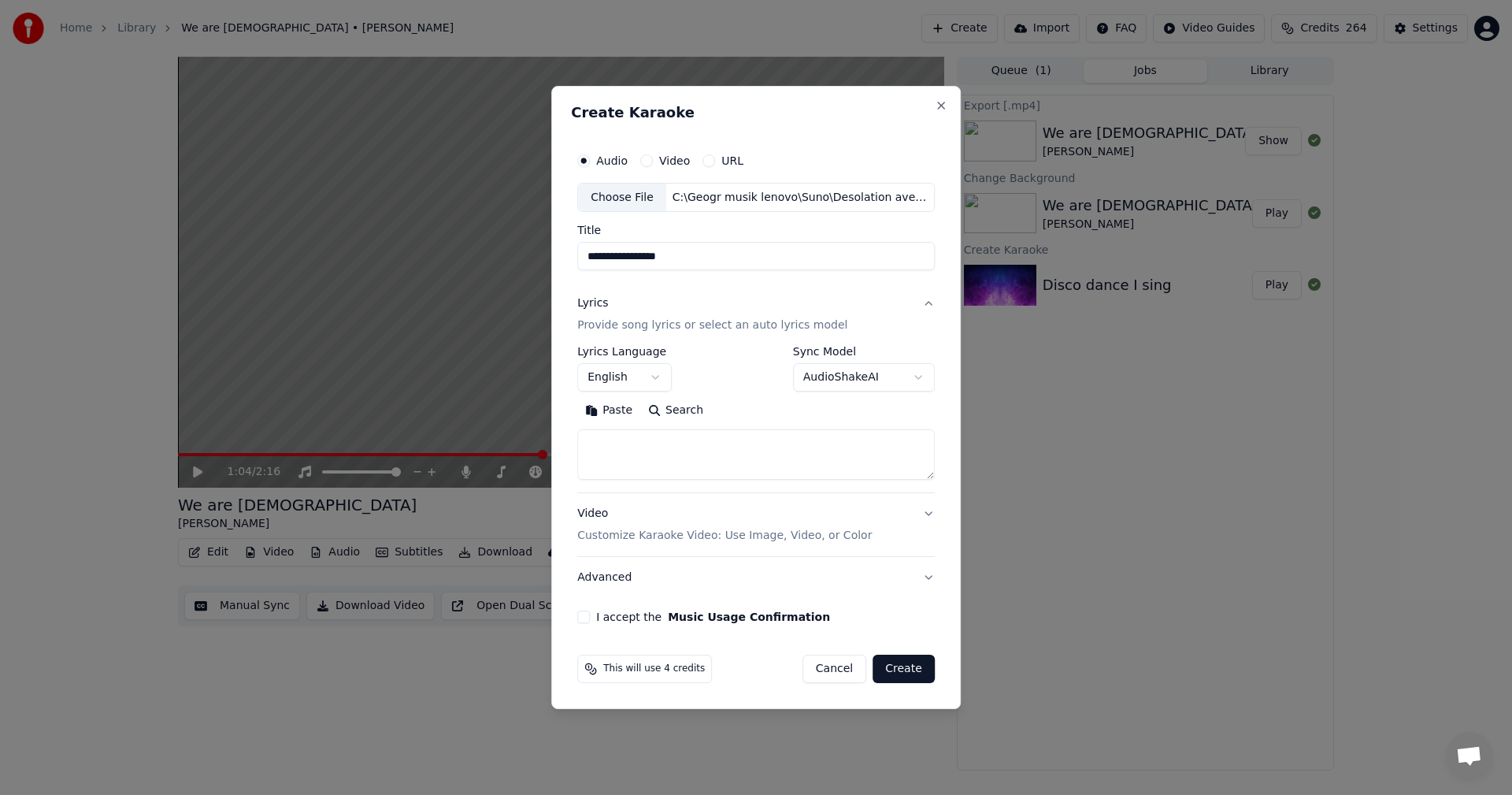
click at [601, 539] on p "Customize Karaoke Video: Use Image, Video, or Color" at bounding box center [724, 536] width 295 height 16
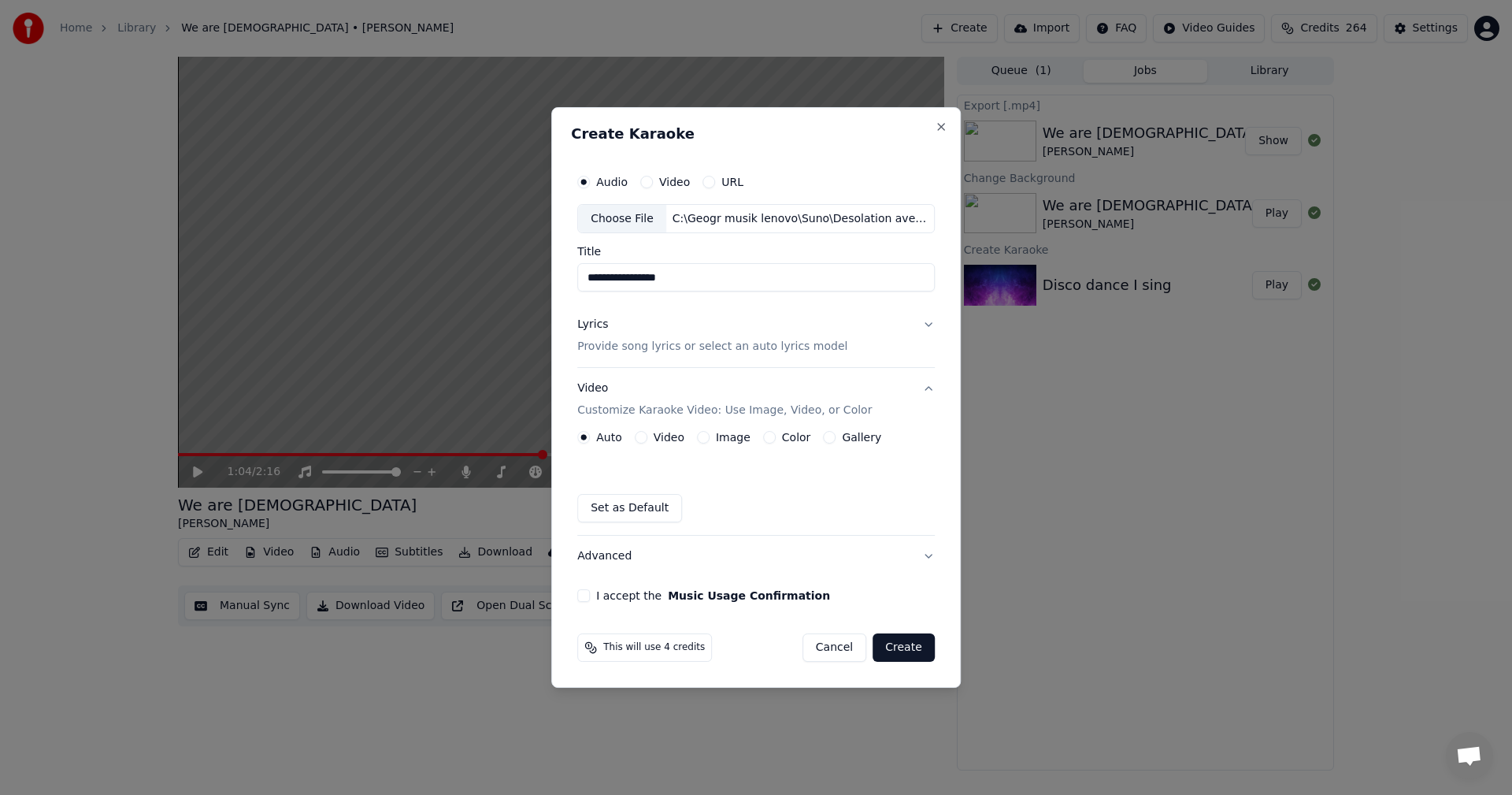
click at [769, 438] on button "Color" at bounding box center [770, 437] width 12 height 12
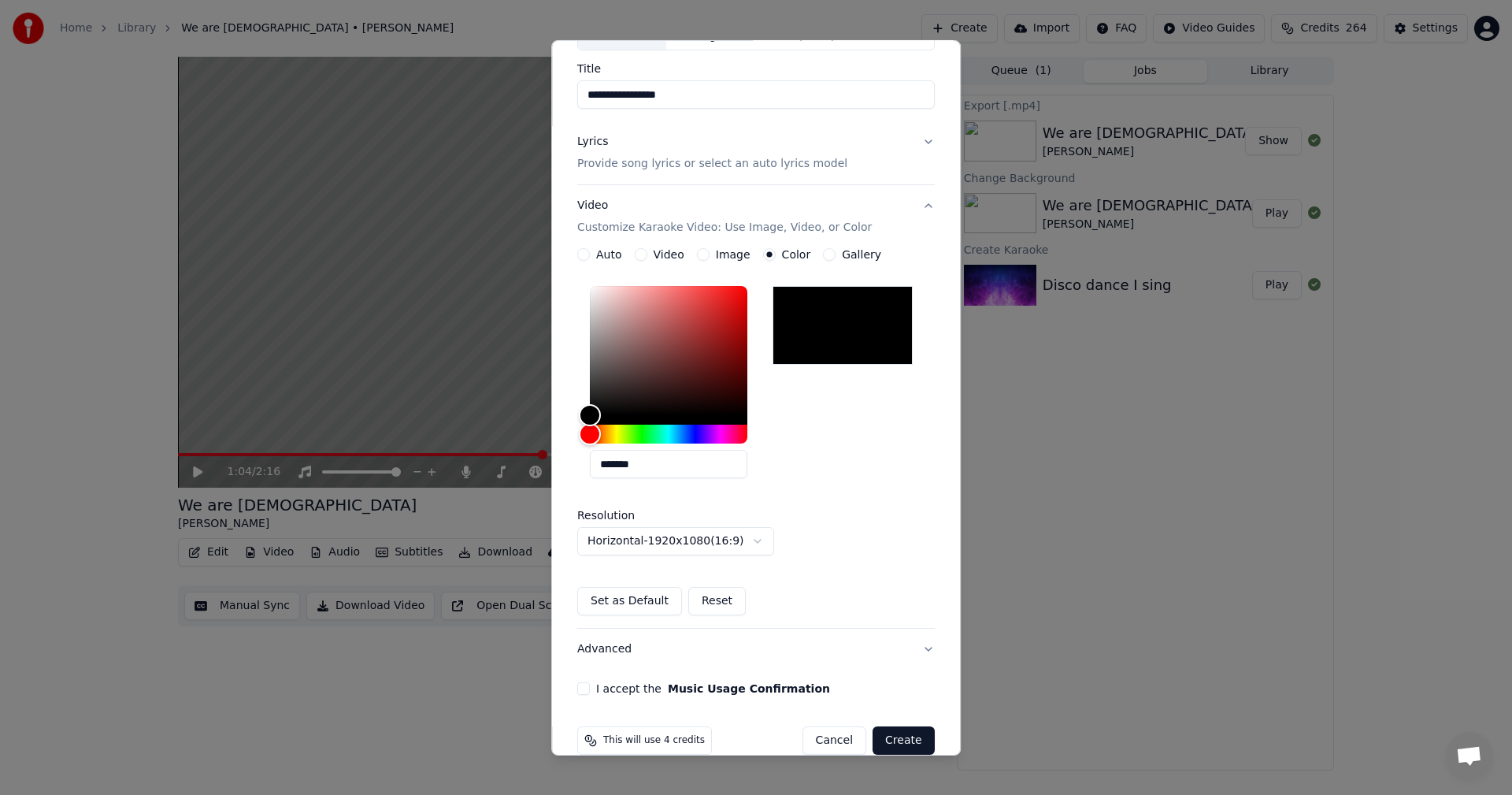
scroll to position [141, 0]
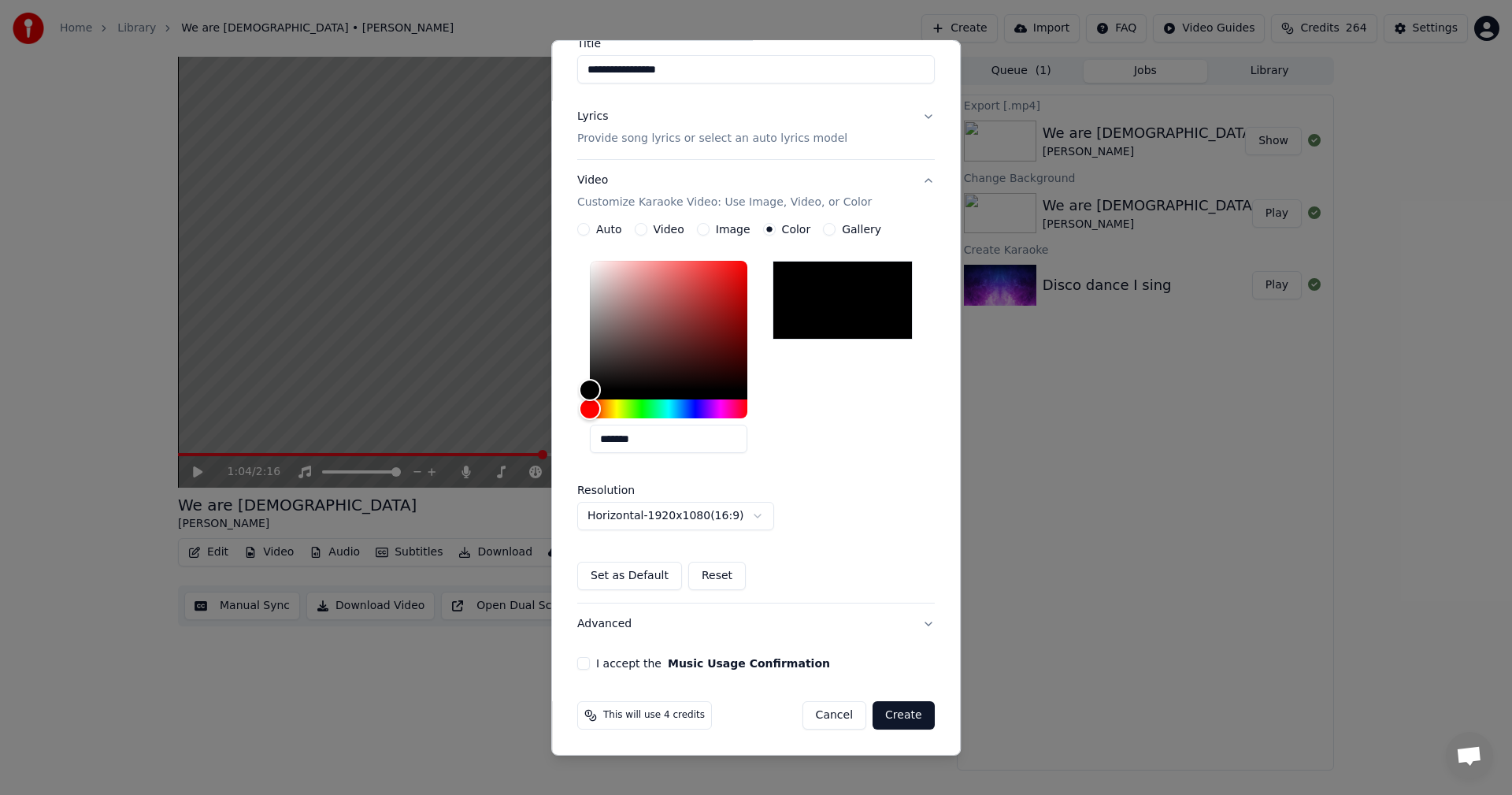
click at [585, 666] on button "I accept the Music Usage Confirmation" at bounding box center [584, 663] width 12 height 12
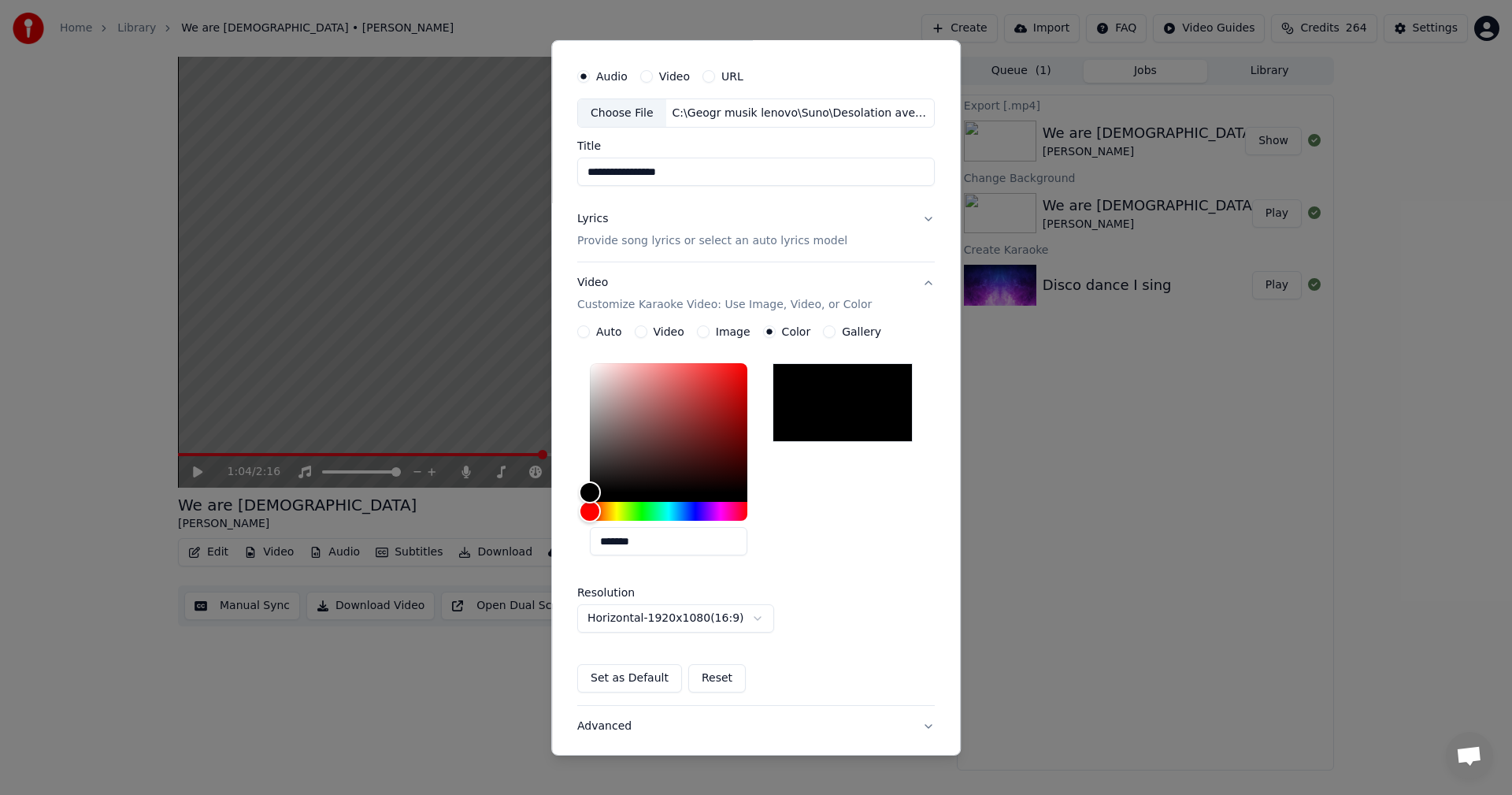
scroll to position [0, 0]
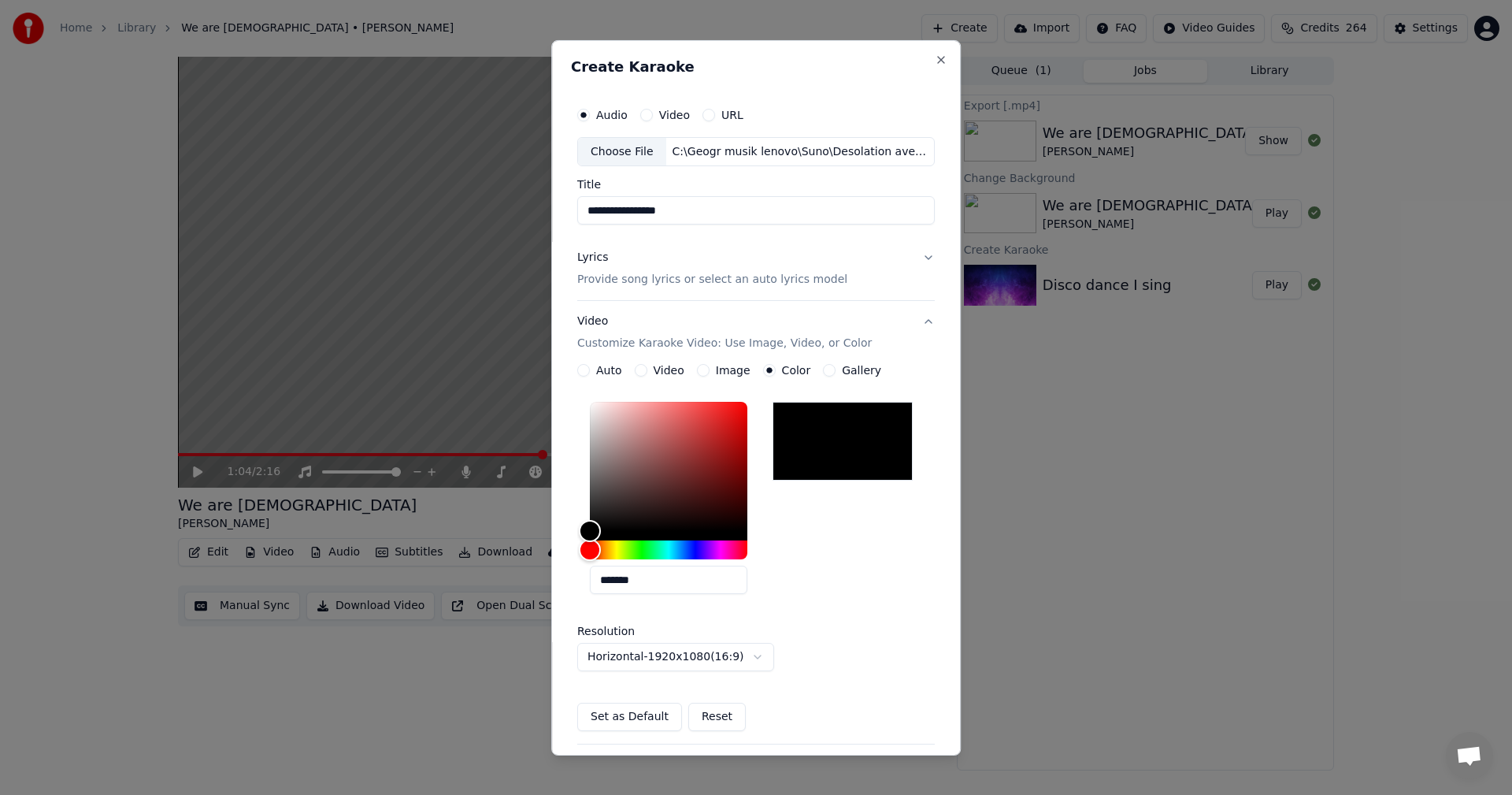
click at [811, 289] on button "Lyrics Provide song lyrics or select an auto lyrics model" at bounding box center [756, 268] width 357 height 63
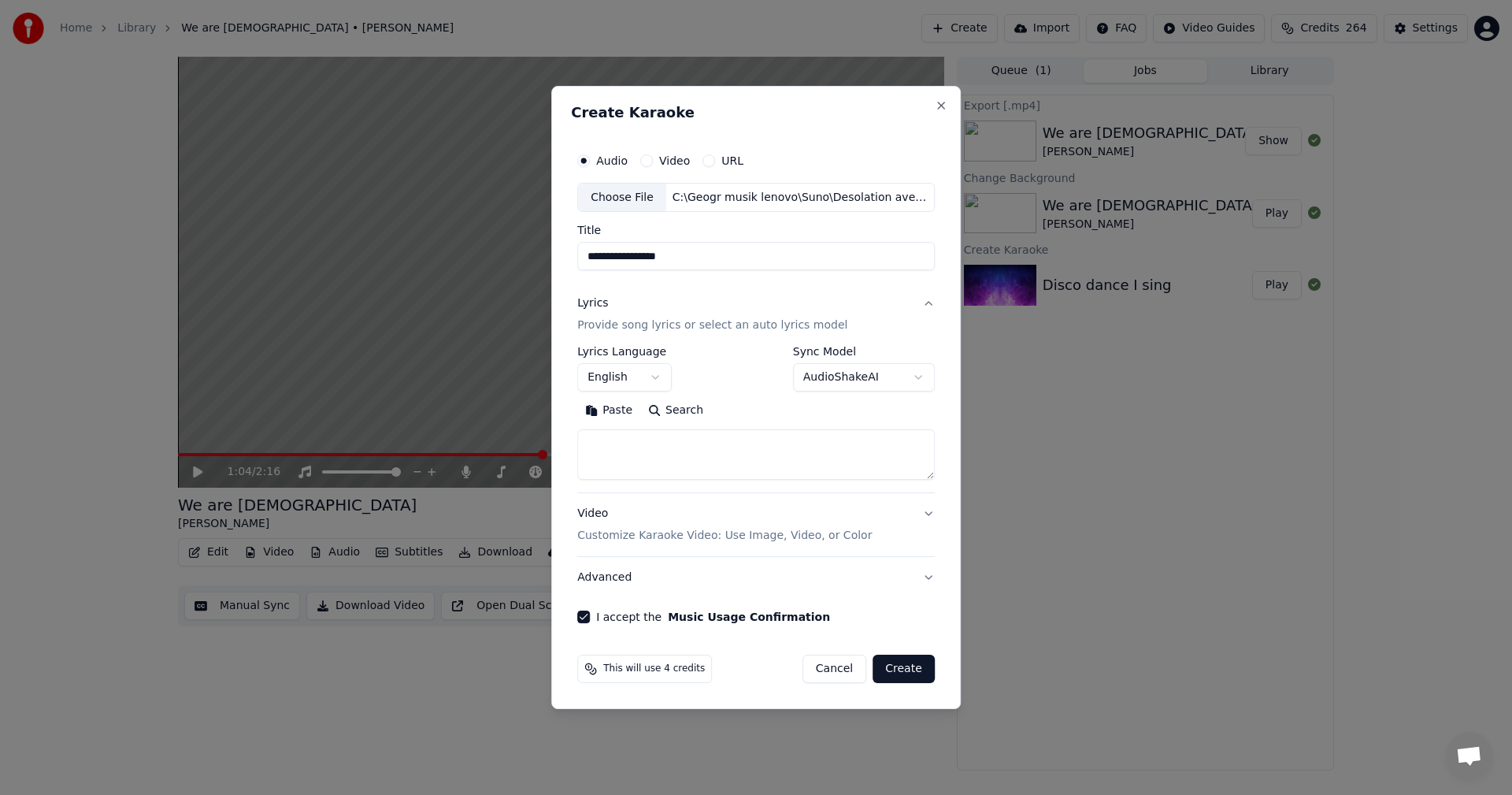
click at [736, 444] on textarea at bounding box center [756, 455] width 357 height 51
paste textarea "**********"
type textarea "**********"
click at [912, 665] on button "Create" at bounding box center [903, 669] width 62 height 29
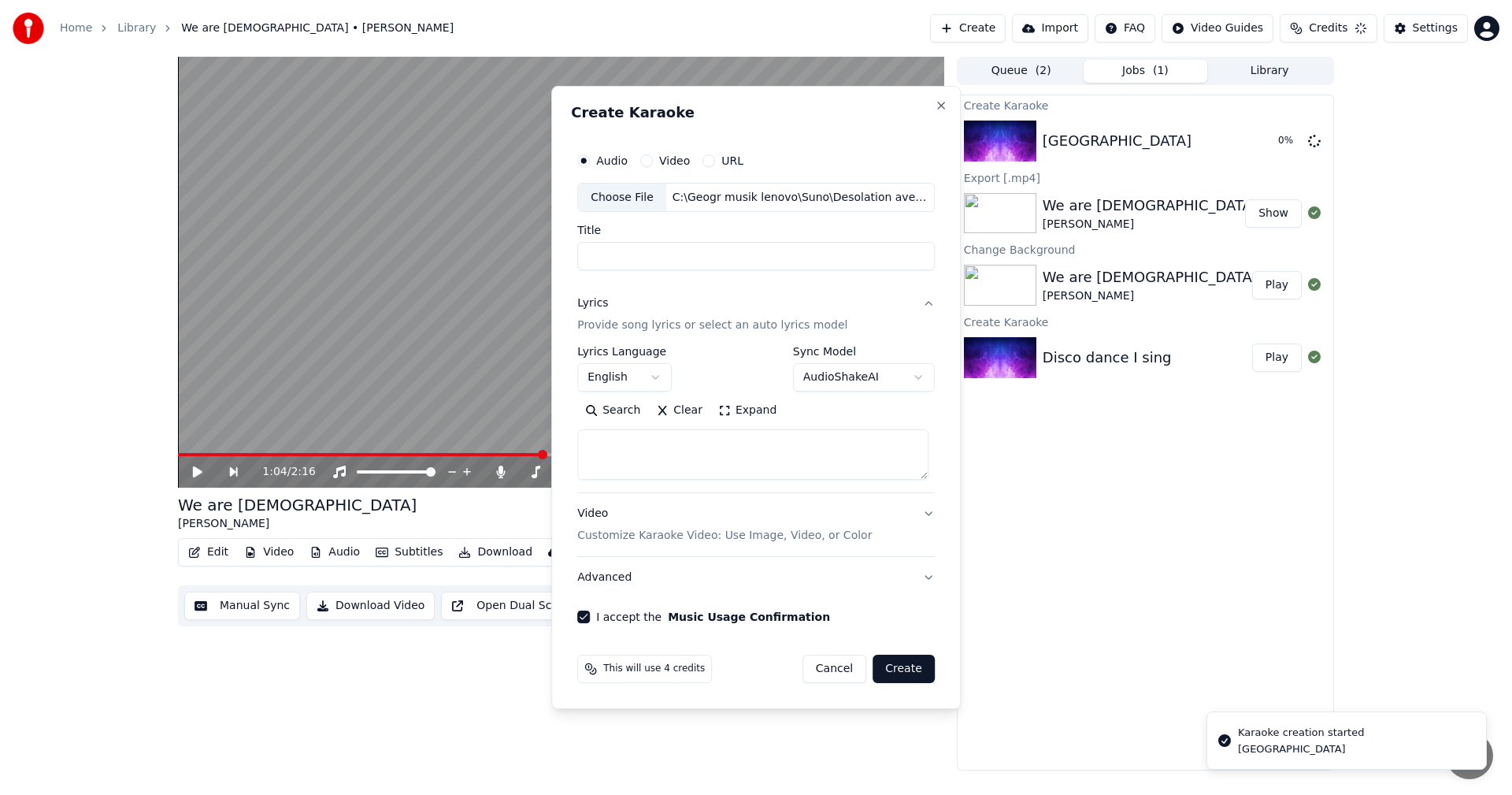
select select
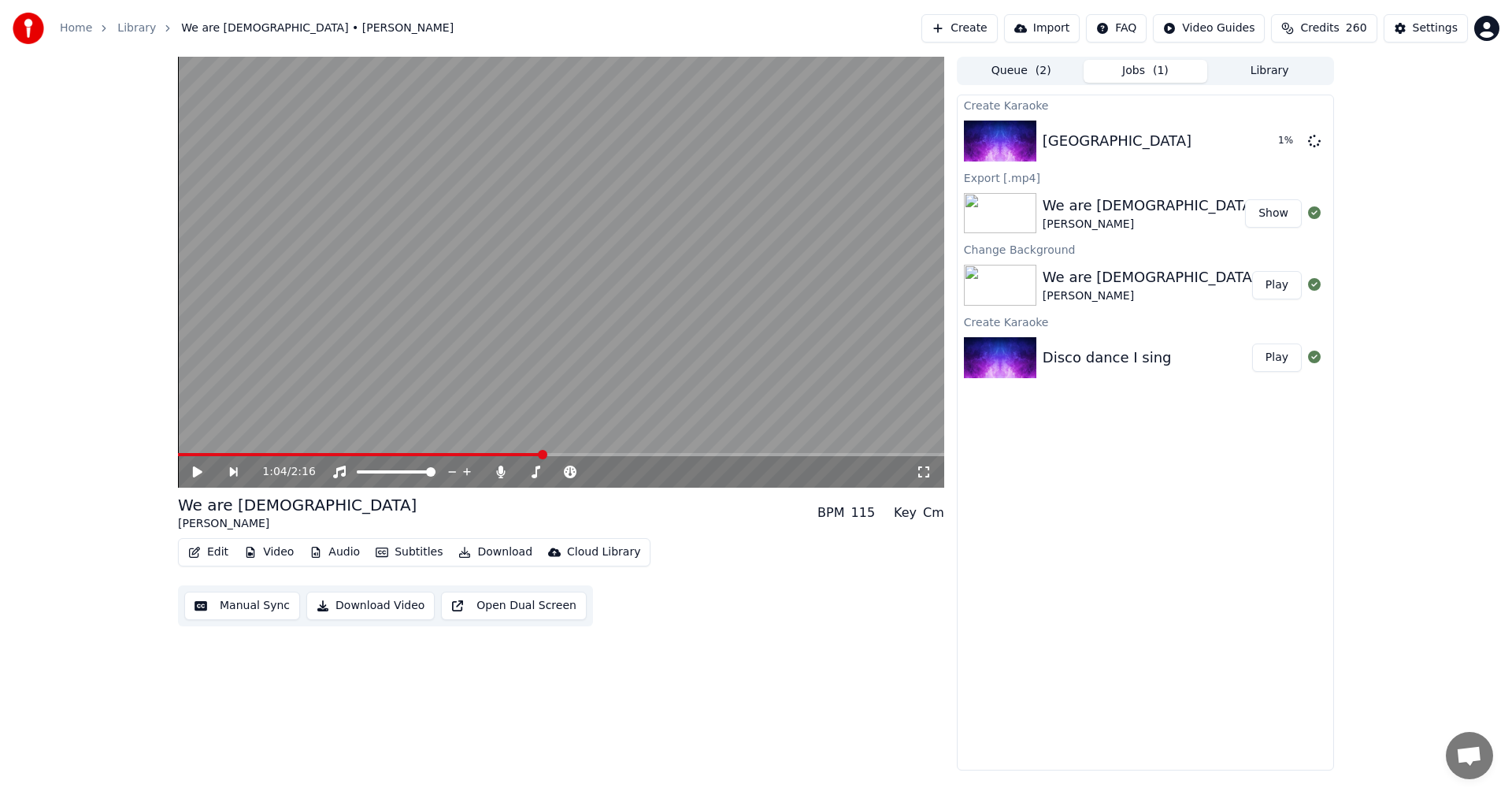
click at [1274, 75] on button "Library" at bounding box center [1270, 71] width 125 height 23
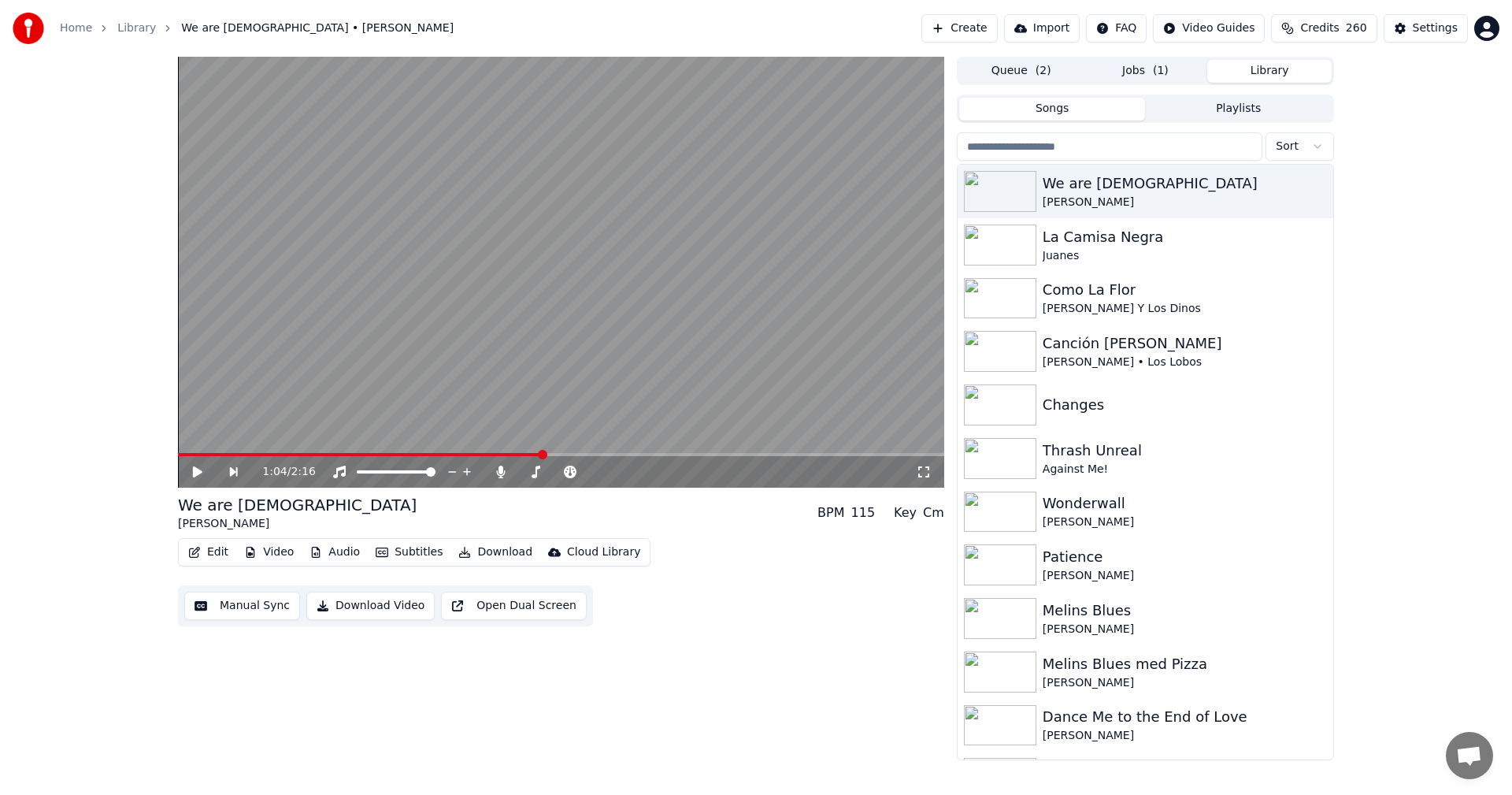
click at [189, 467] on div "1:04 / 2:16" at bounding box center [561, 472] width 754 height 16
click at [184, 454] on span at bounding box center [360, 455] width 364 height 4
click at [191, 471] on icon at bounding box center [208, 471] width 37 height 12
click at [178, 450] on span at bounding box center [183, 455] width 10 height 10
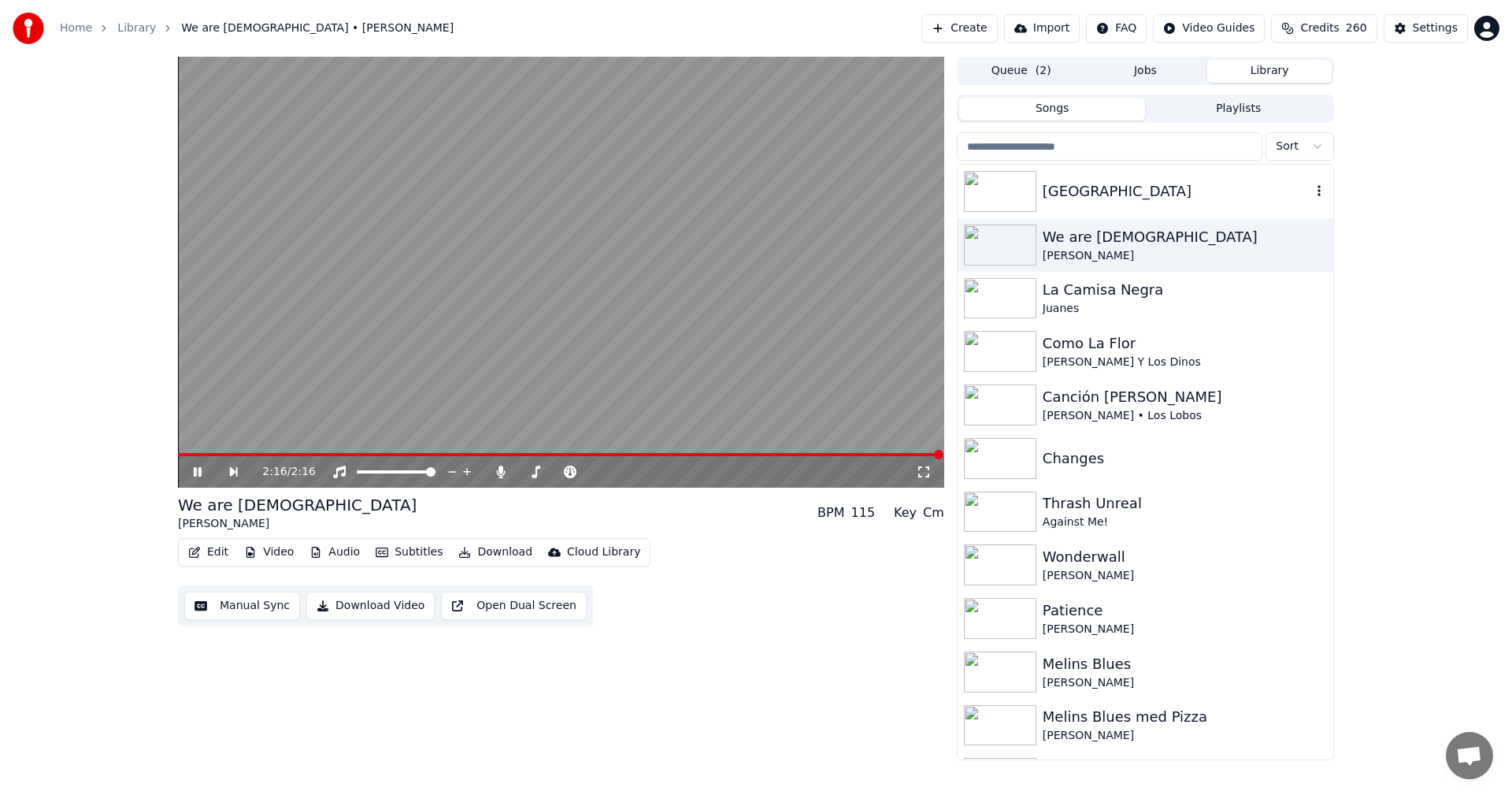
click at [1046, 184] on div "[GEOGRAPHIC_DATA]" at bounding box center [1176, 191] width 268 height 22
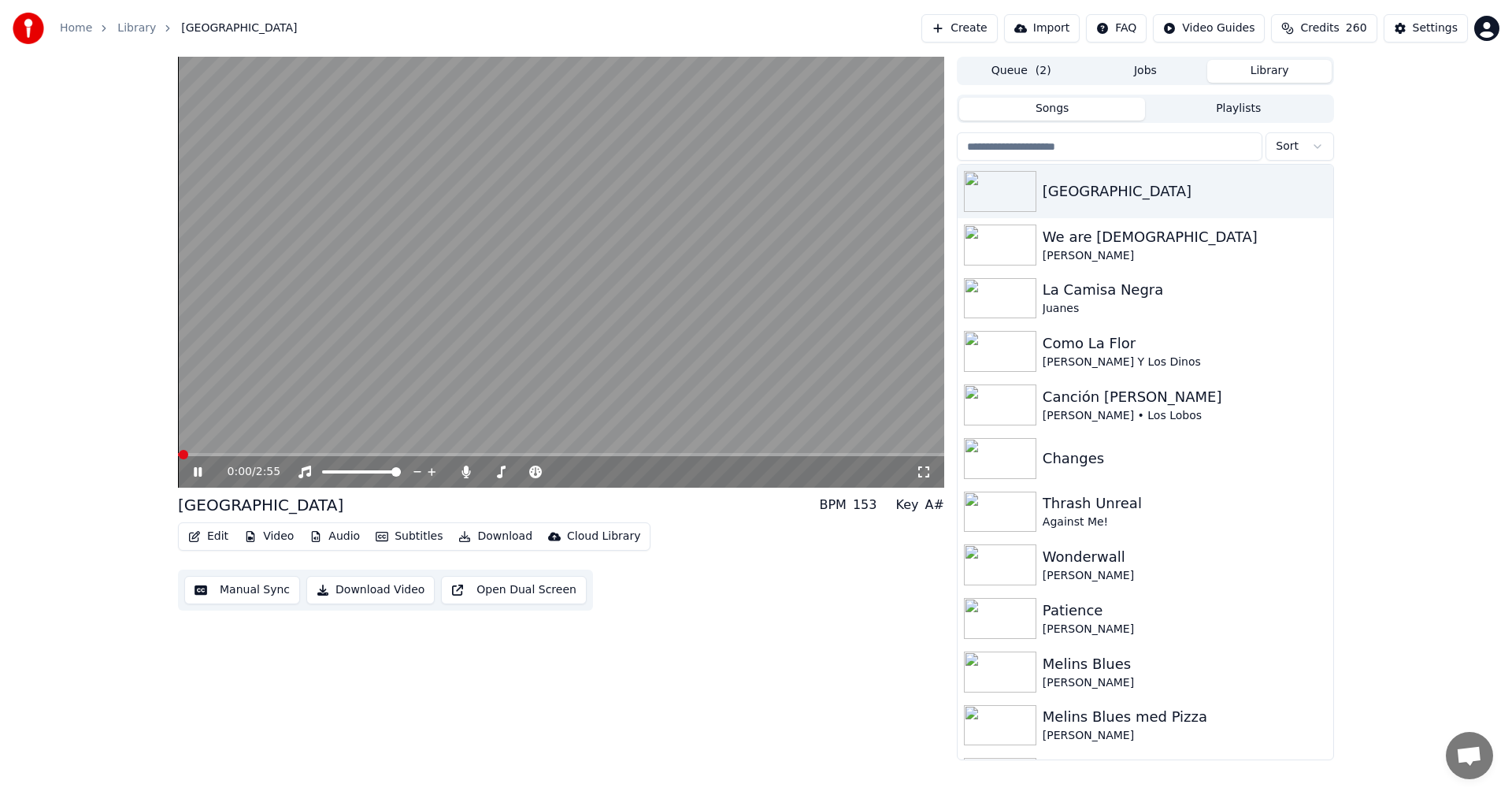
click at [208, 536] on button "Edit" at bounding box center [208, 537] width 53 height 22
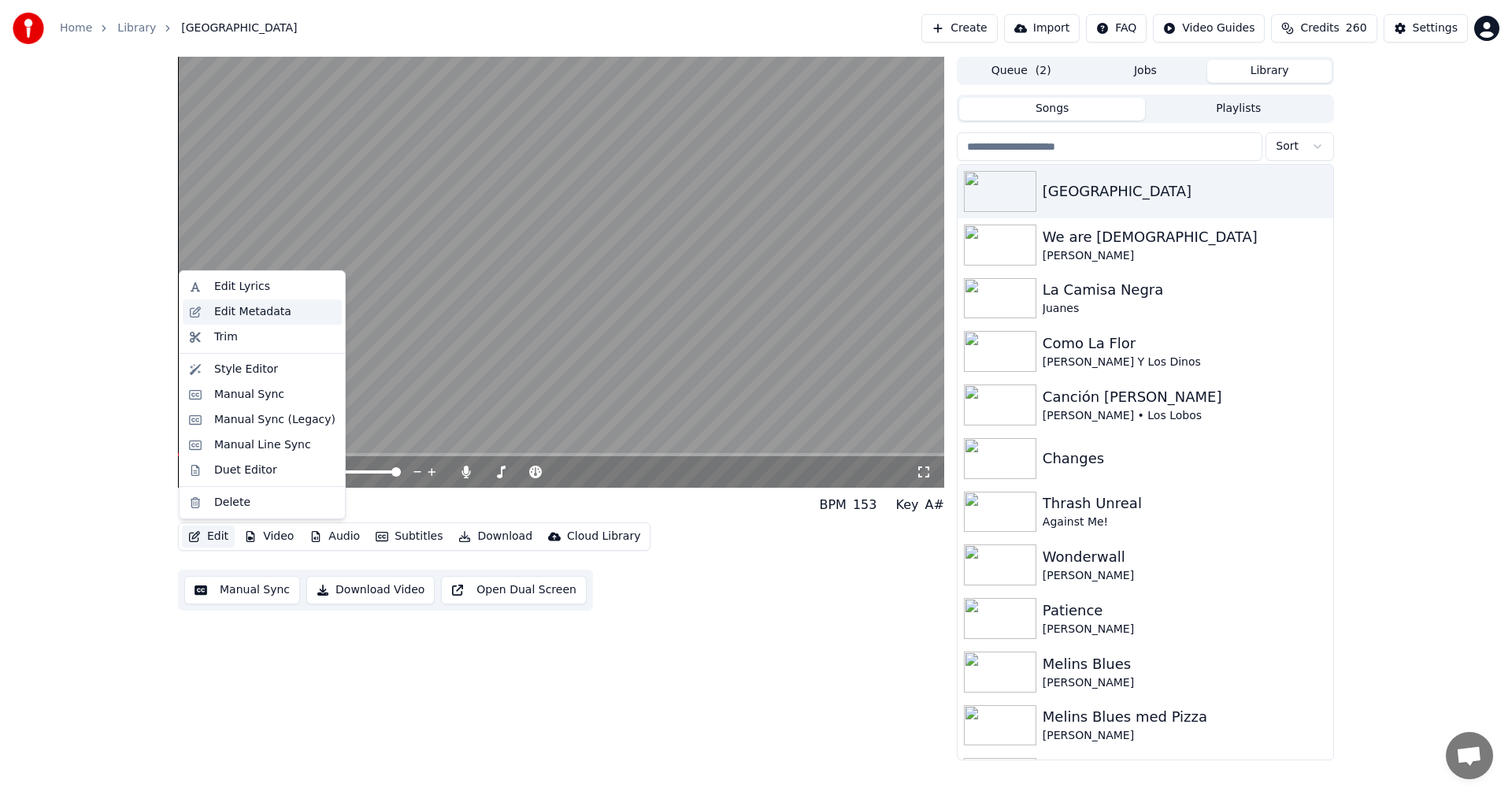
click at [262, 308] on div "Edit Metadata" at bounding box center [252, 312] width 78 height 16
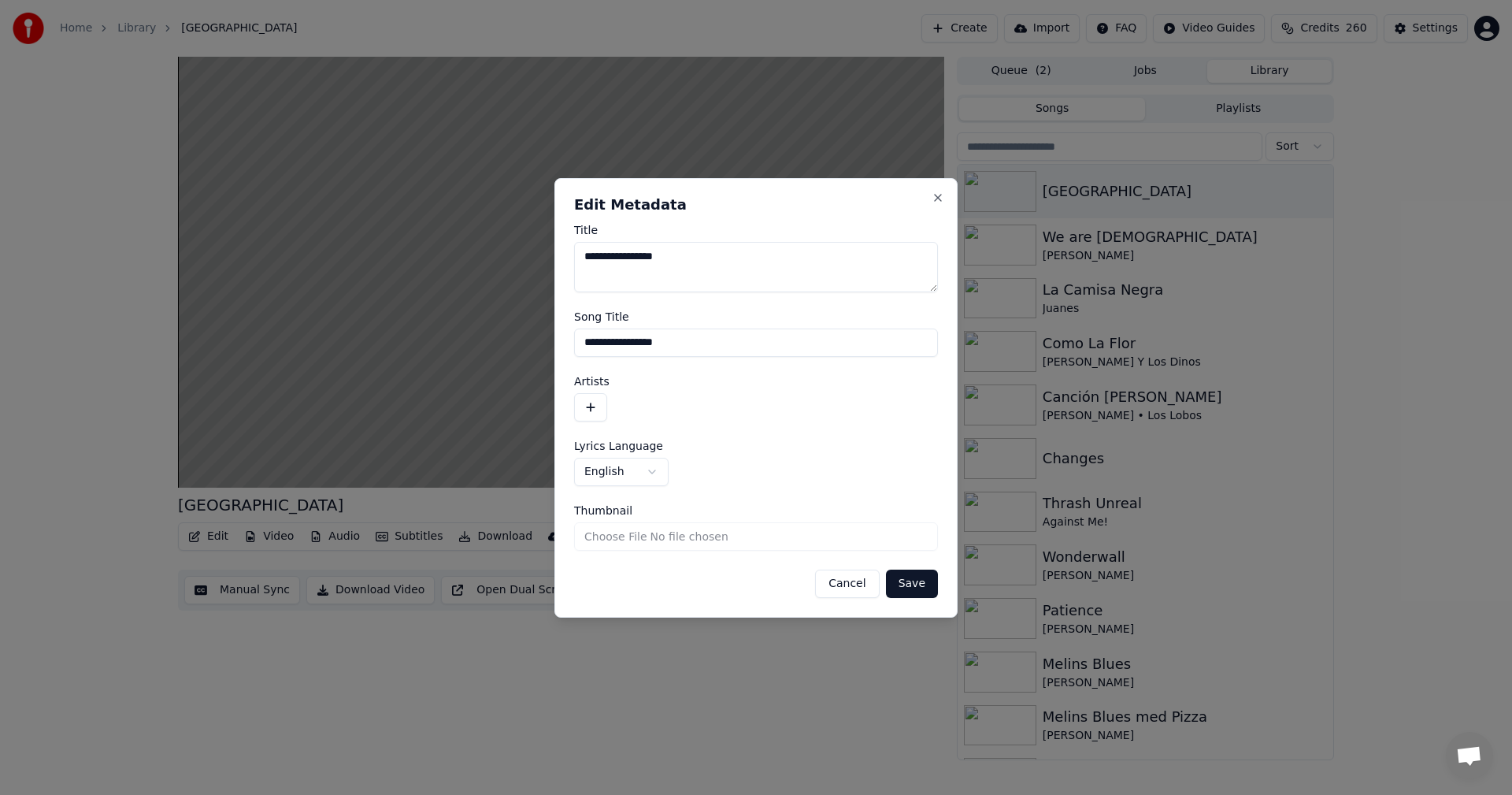
click at [593, 403] on button "button" at bounding box center [590, 407] width 33 height 29
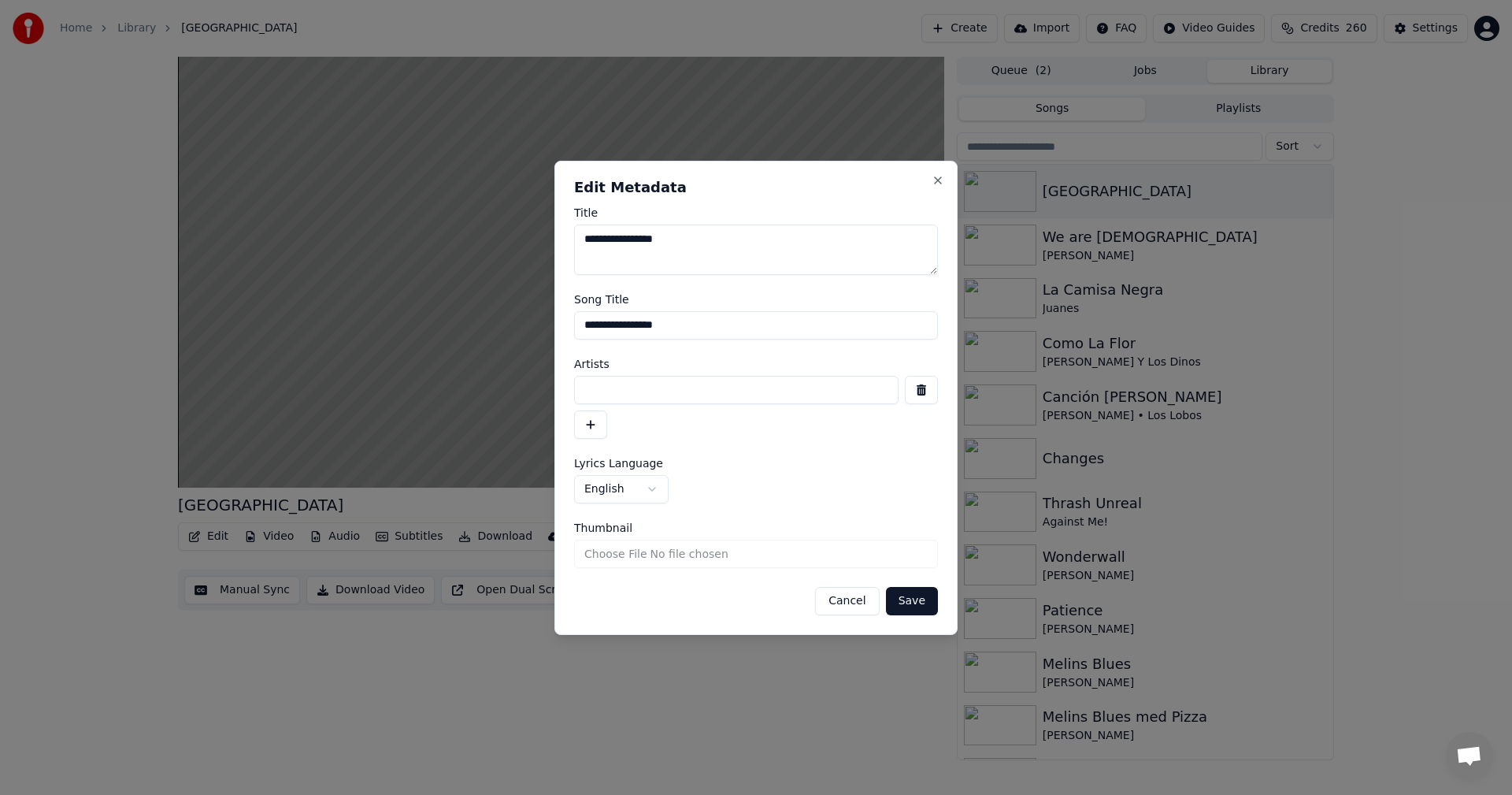
click at [693, 376] on input at bounding box center [736, 390] width 324 height 29
type input "**********"
click at [912, 606] on button "Save" at bounding box center [911, 602] width 52 height 29
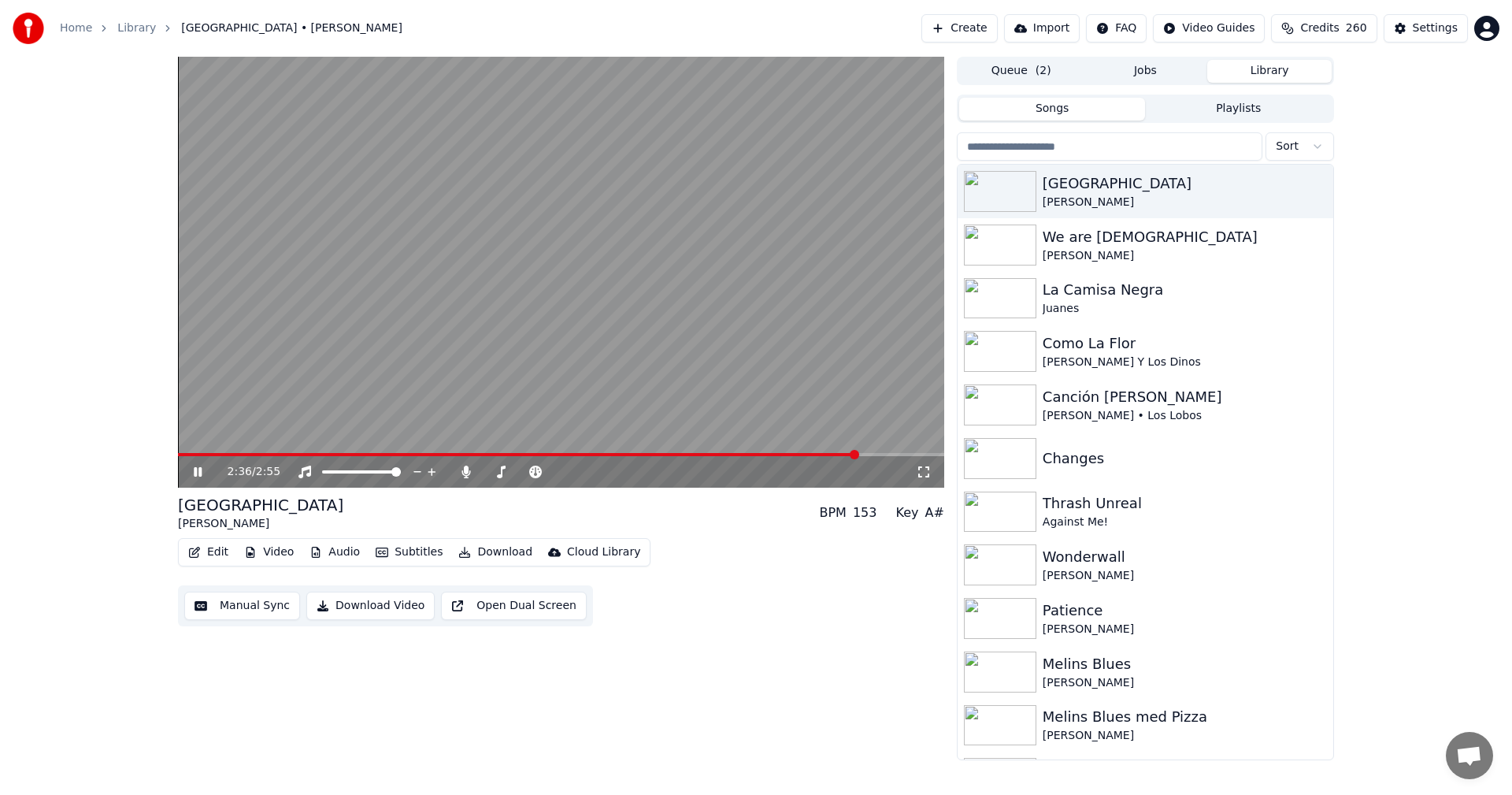
click at [485, 553] on button "Download" at bounding box center [494, 552] width 86 height 22
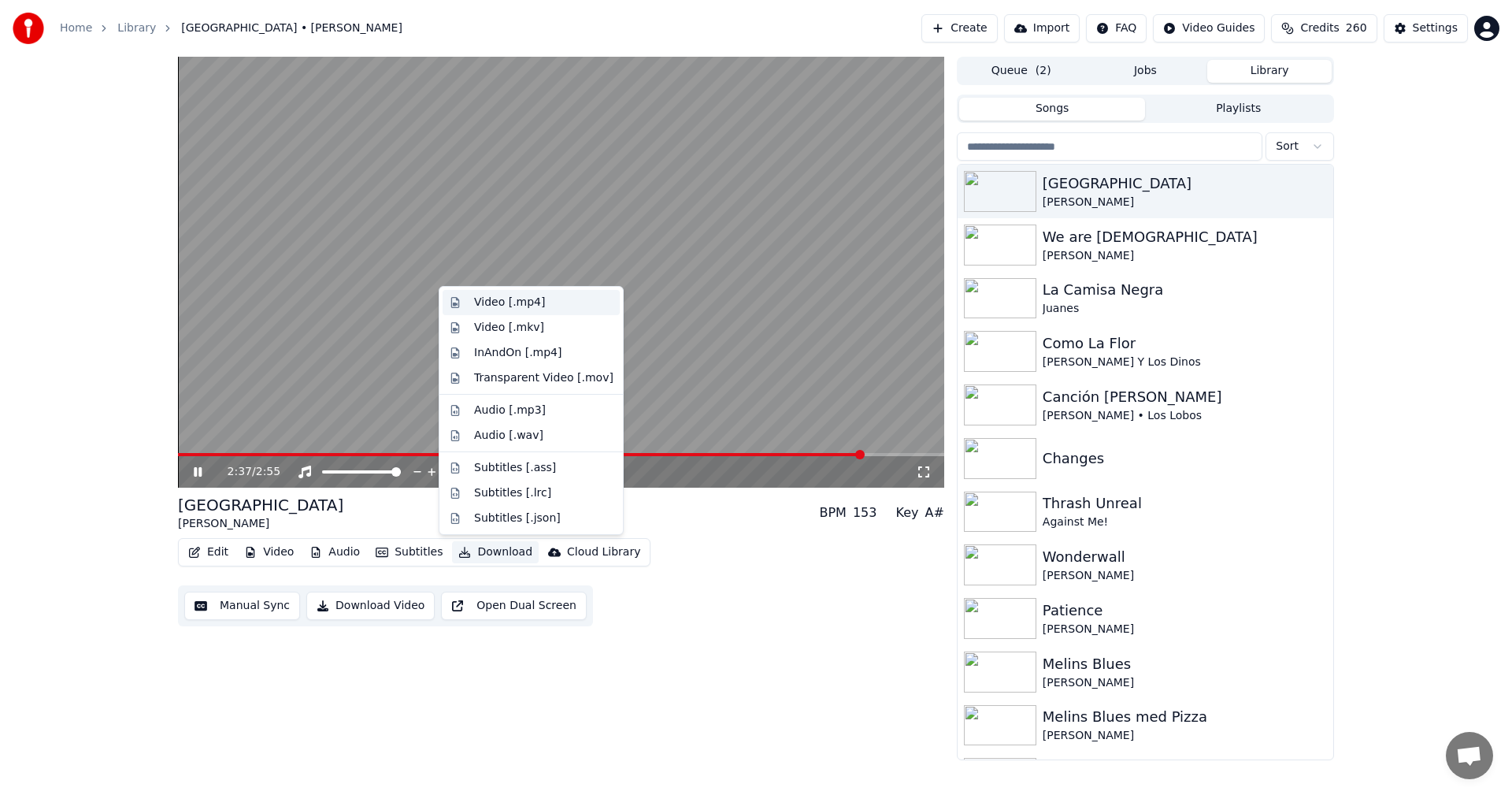
click at [561, 298] on div "Video [.mp4]" at bounding box center [544, 303] width 139 height 16
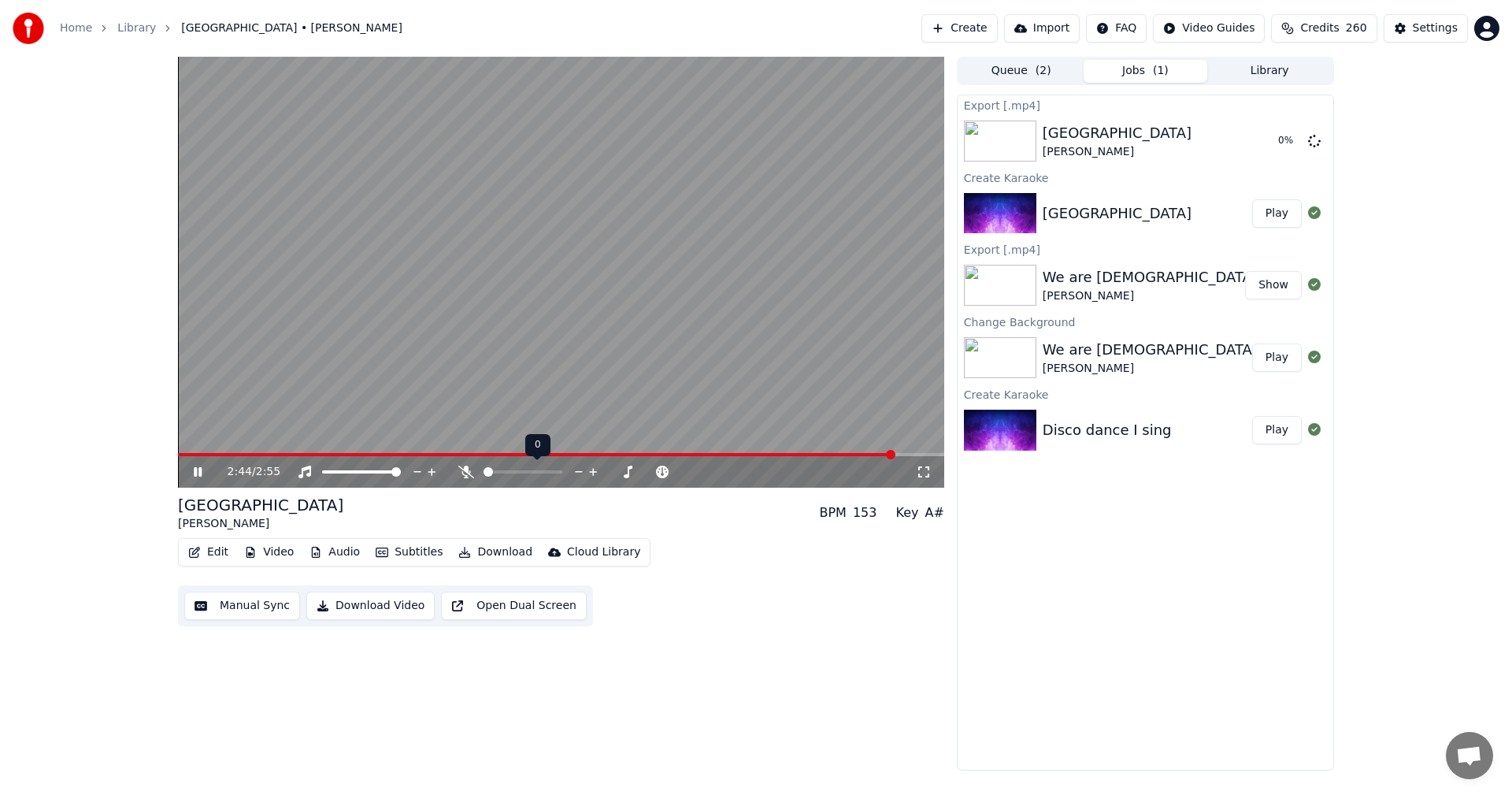
click at [484, 473] on span at bounding box center [488, 471] width 10 height 10
click at [192, 471] on icon at bounding box center [209, 471] width 37 height 12
click at [1280, 64] on button "Library" at bounding box center [1270, 71] width 125 height 23
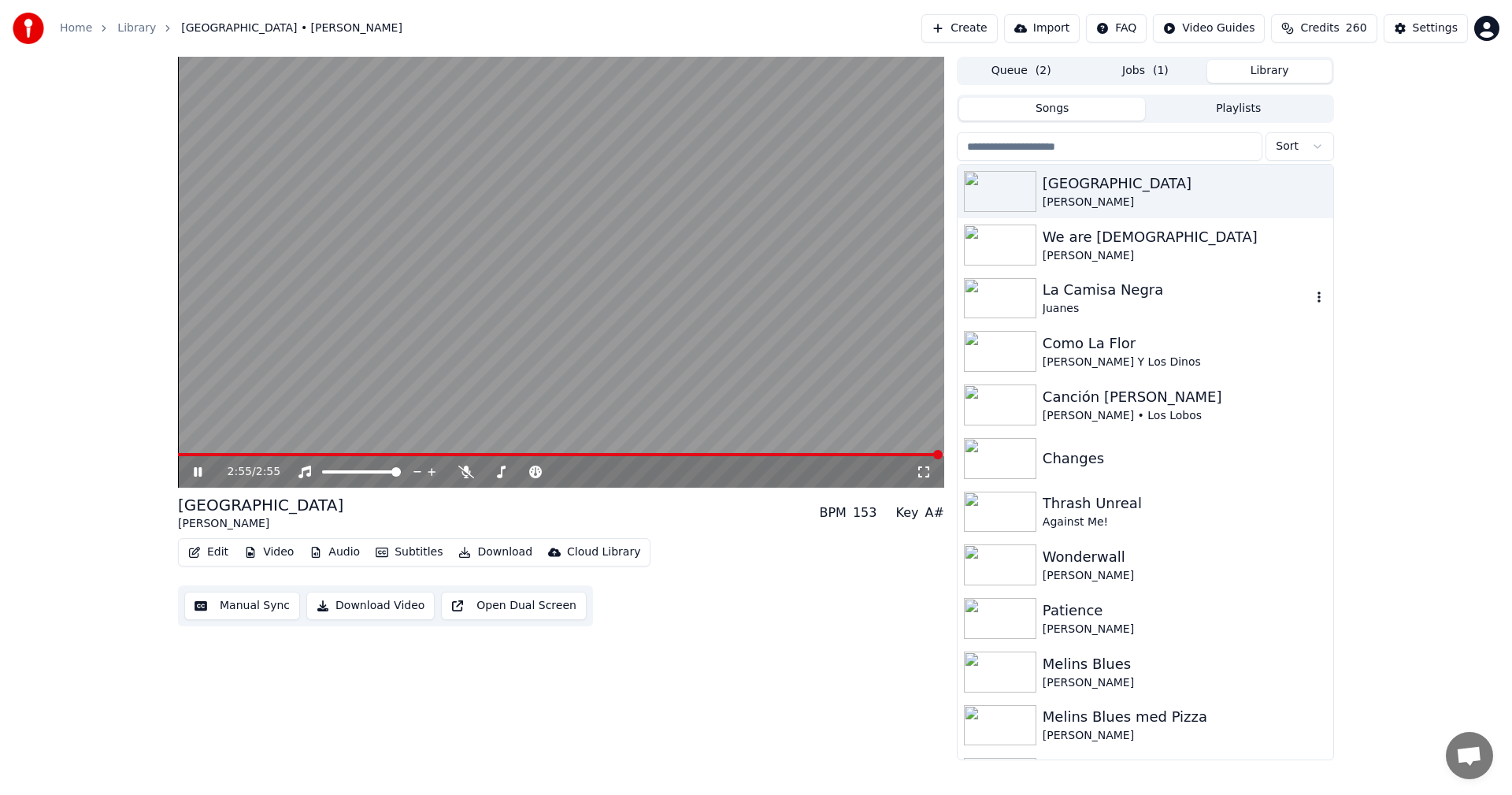
click at [1089, 291] on div "La Camisa Negra" at bounding box center [1176, 290] width 268 height 22
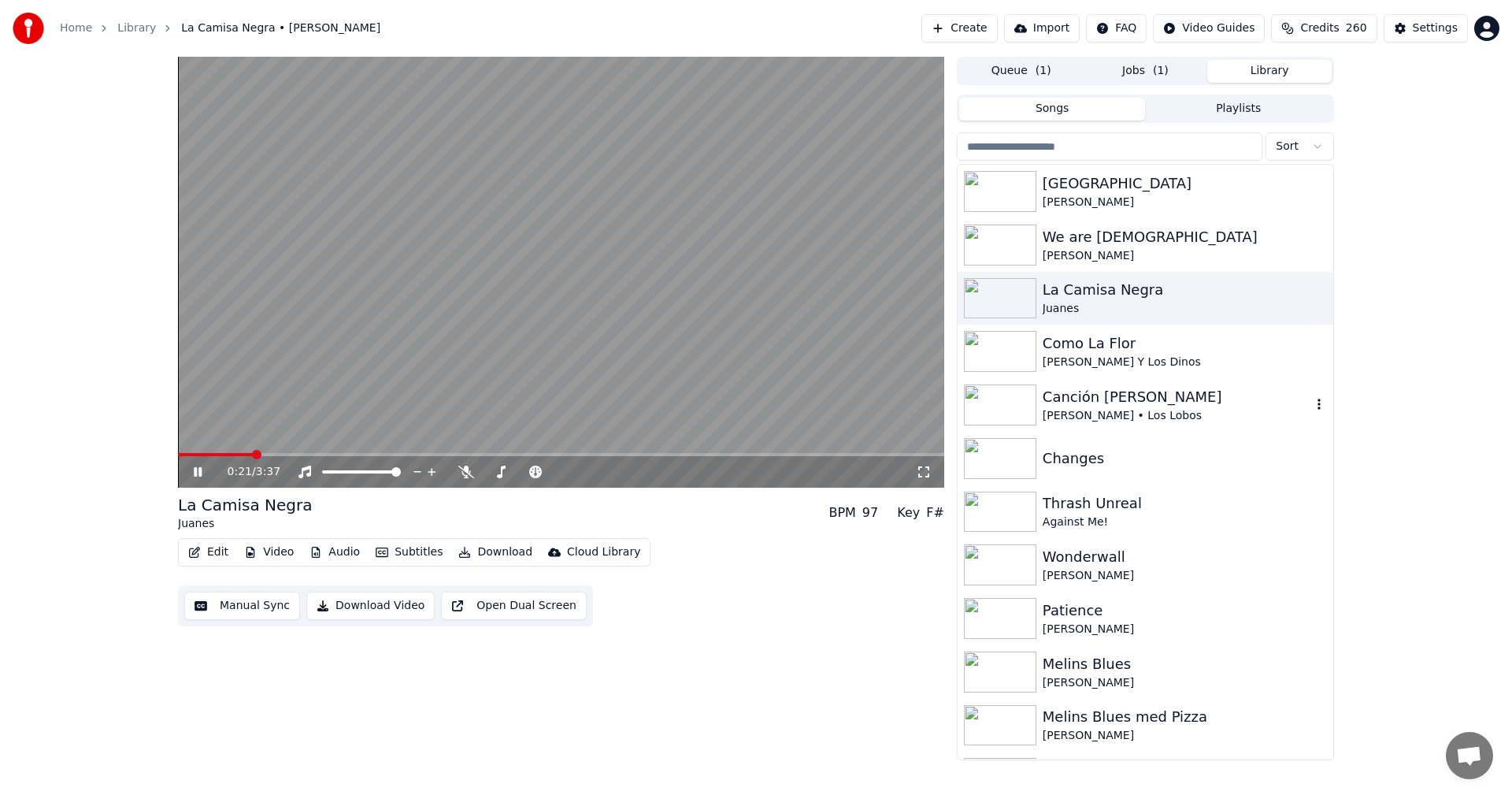
click at [1175, 397] on div "Canción [PERSON_NAME]" at bounding box center [1176, 397] width 268 height 22
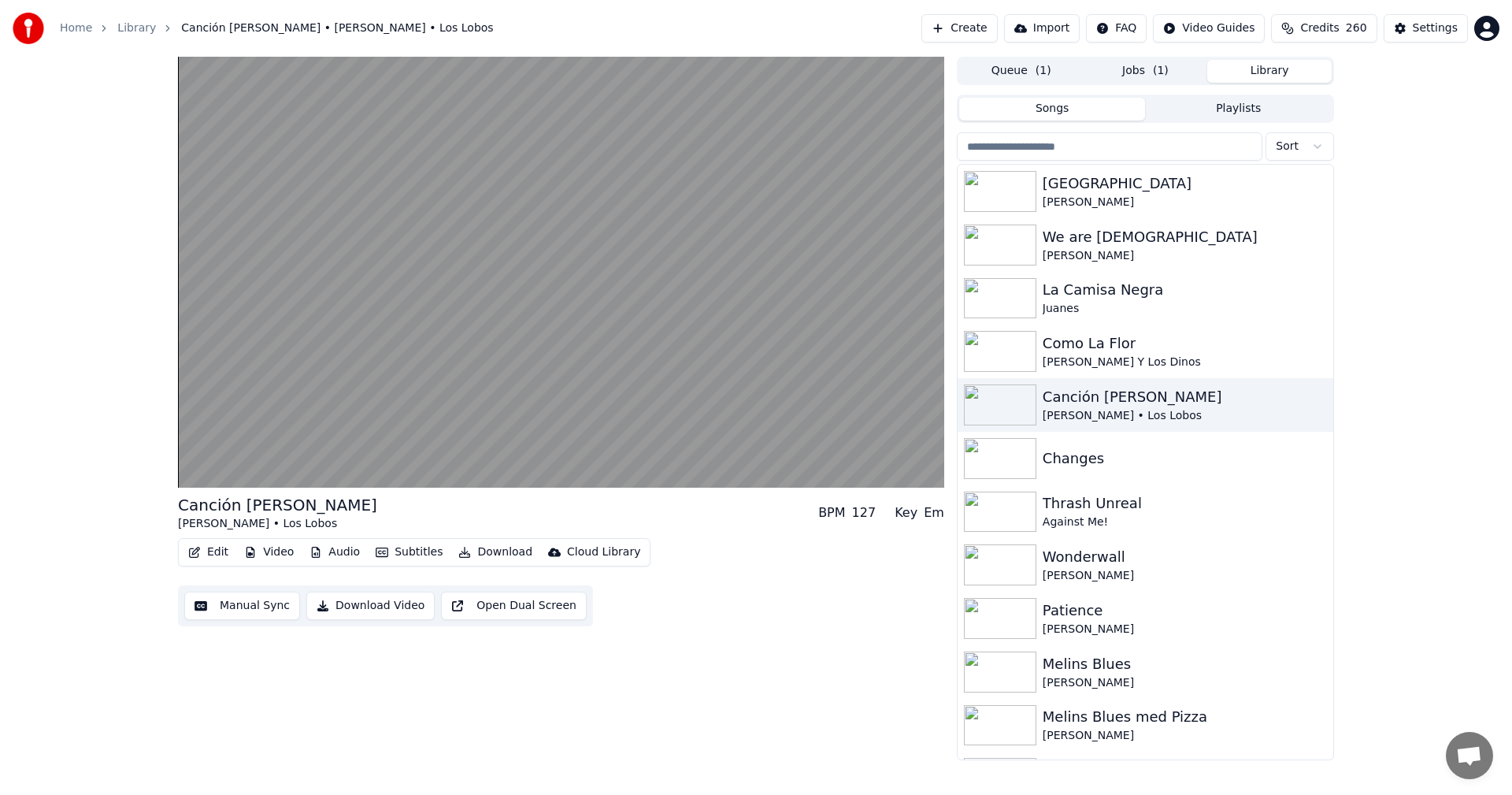
click at [1164, 67] on span "( 1 )" at bounding box center [1161, 71] width 16 height 16
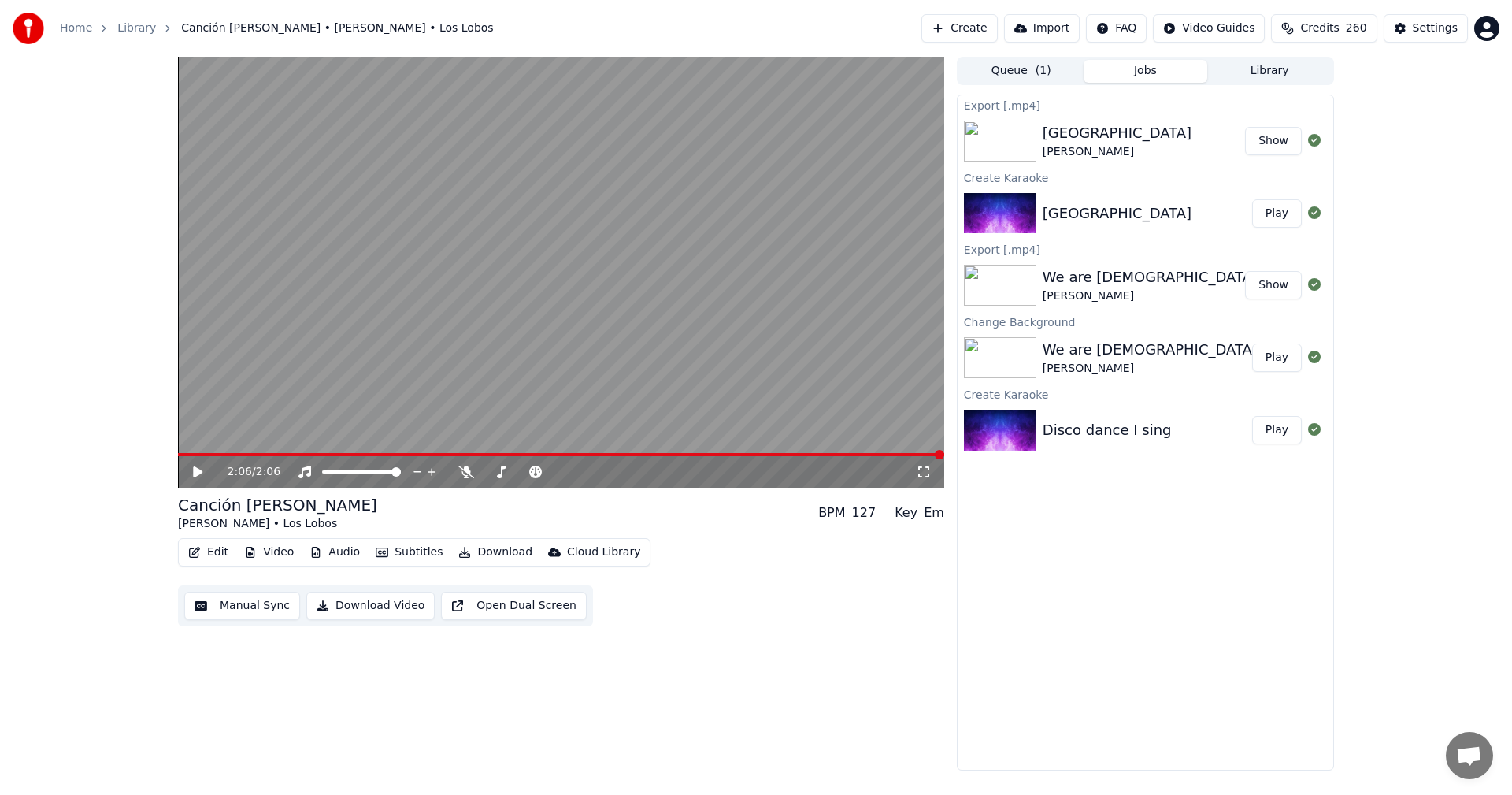
click at [1307, 27] on button "Credits 260" at bounding box center [1324, 29] width 105 height 29
click at [1357, 205] on button "Refresh" at bounding box center [1332, 219] width 81 height 29
